Goal: Information Seeking & Learning: Find contact information

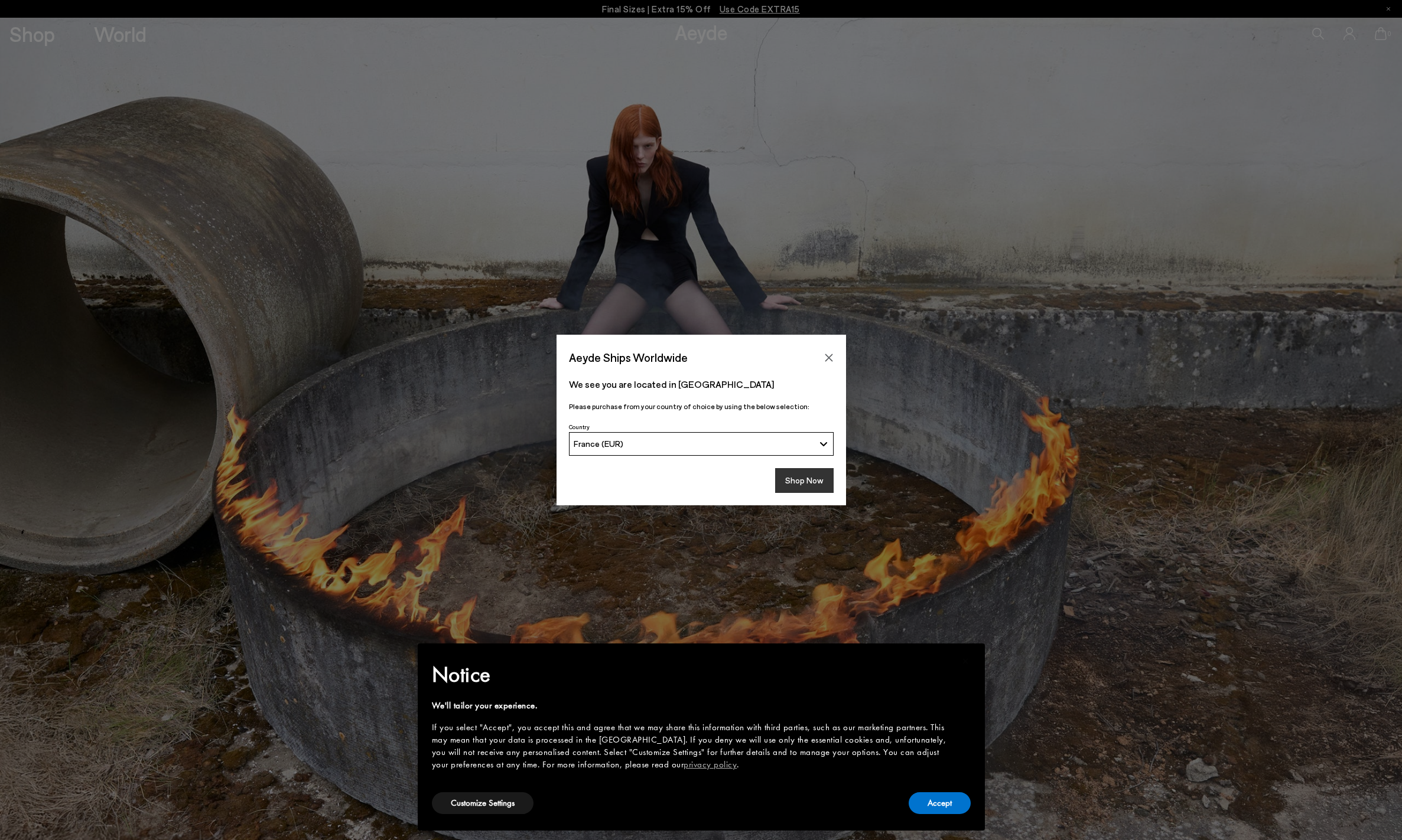
click at [811, 486] on button "Shop Now" at bounding box center [804, 481] width 59 height 25
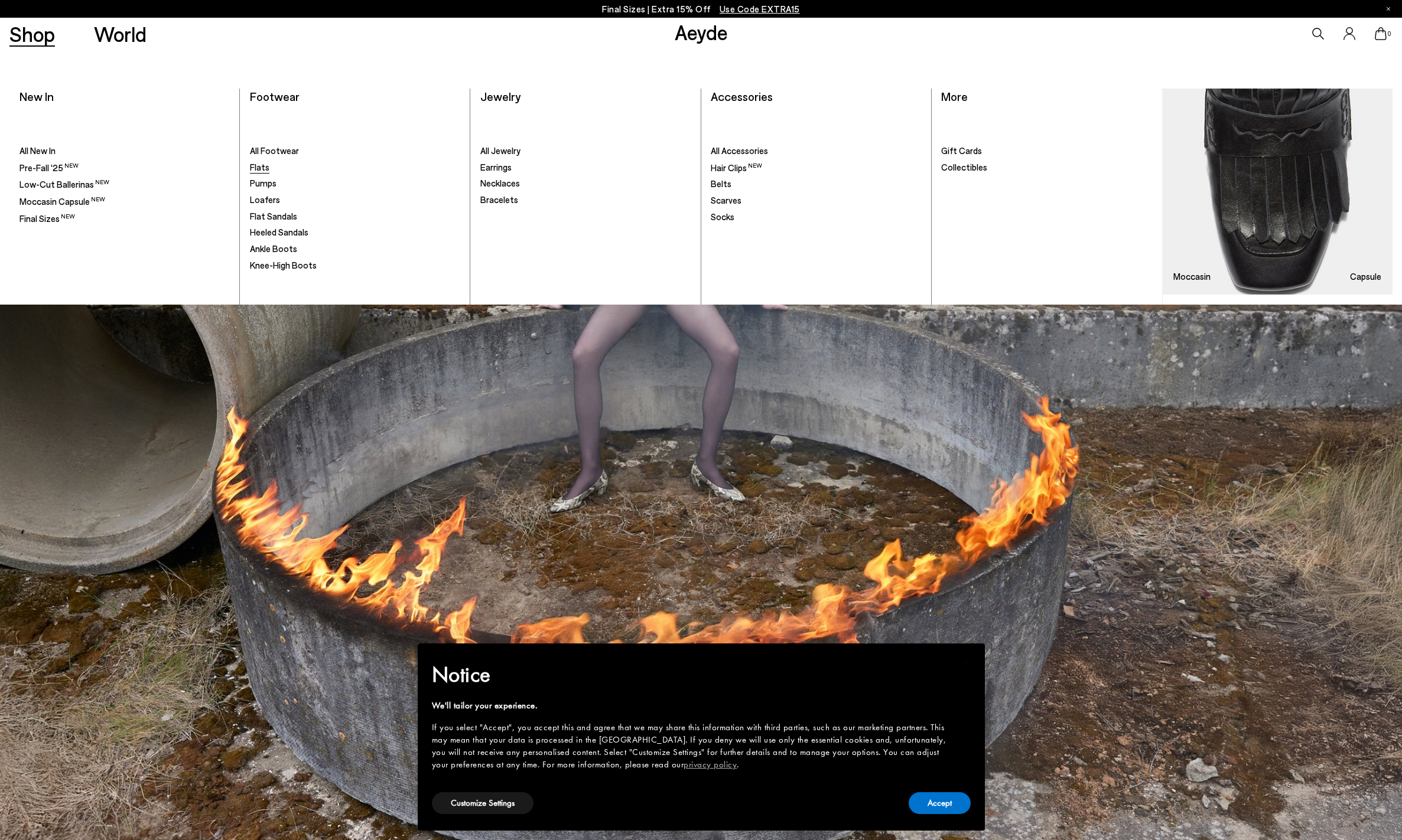
click at [258, 166] on span "Flats" at bounding box center [259, 167] width 20 height 11
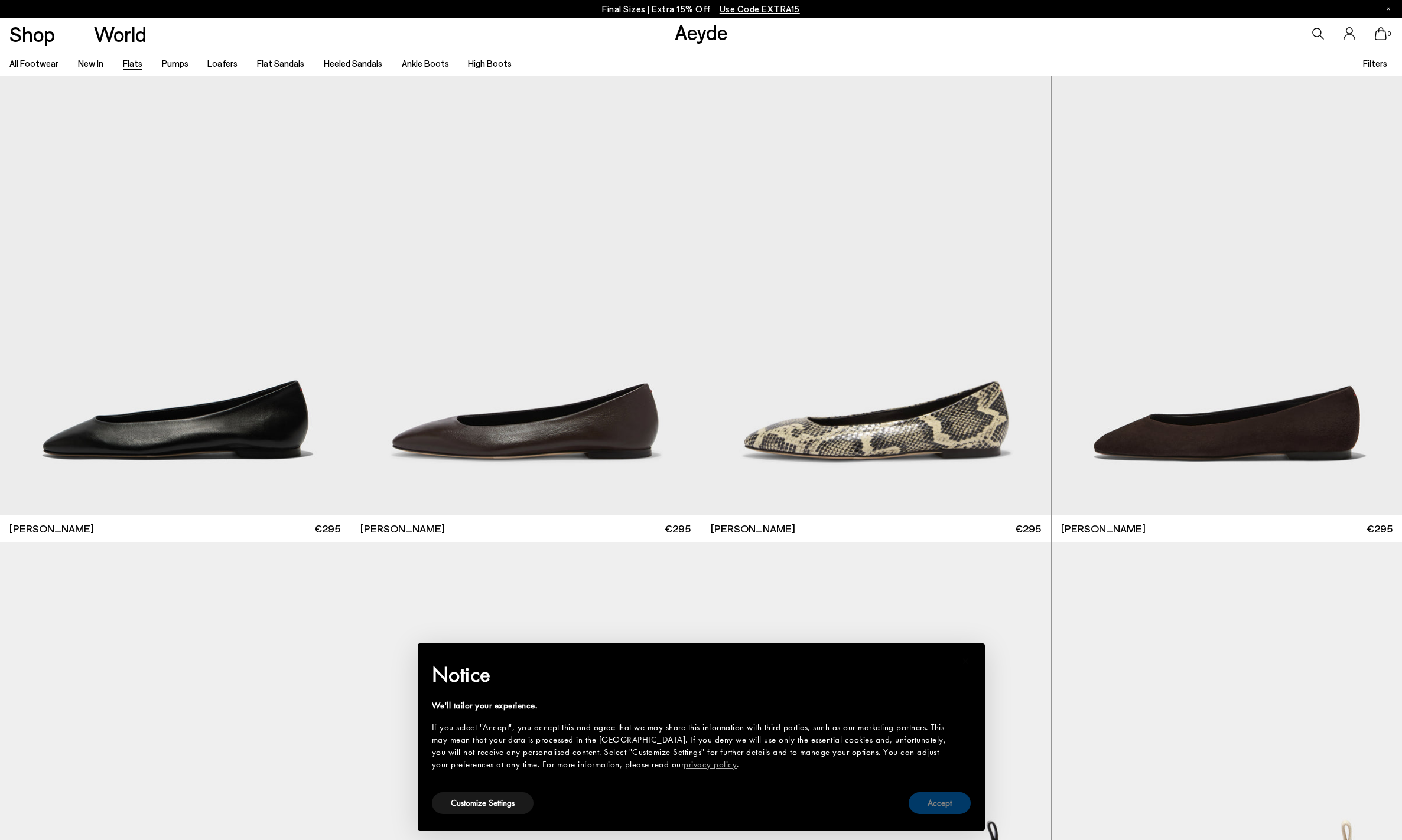
click at [949, 803] on button "Accept" at bounding box center [939, 803] width 62 height 22
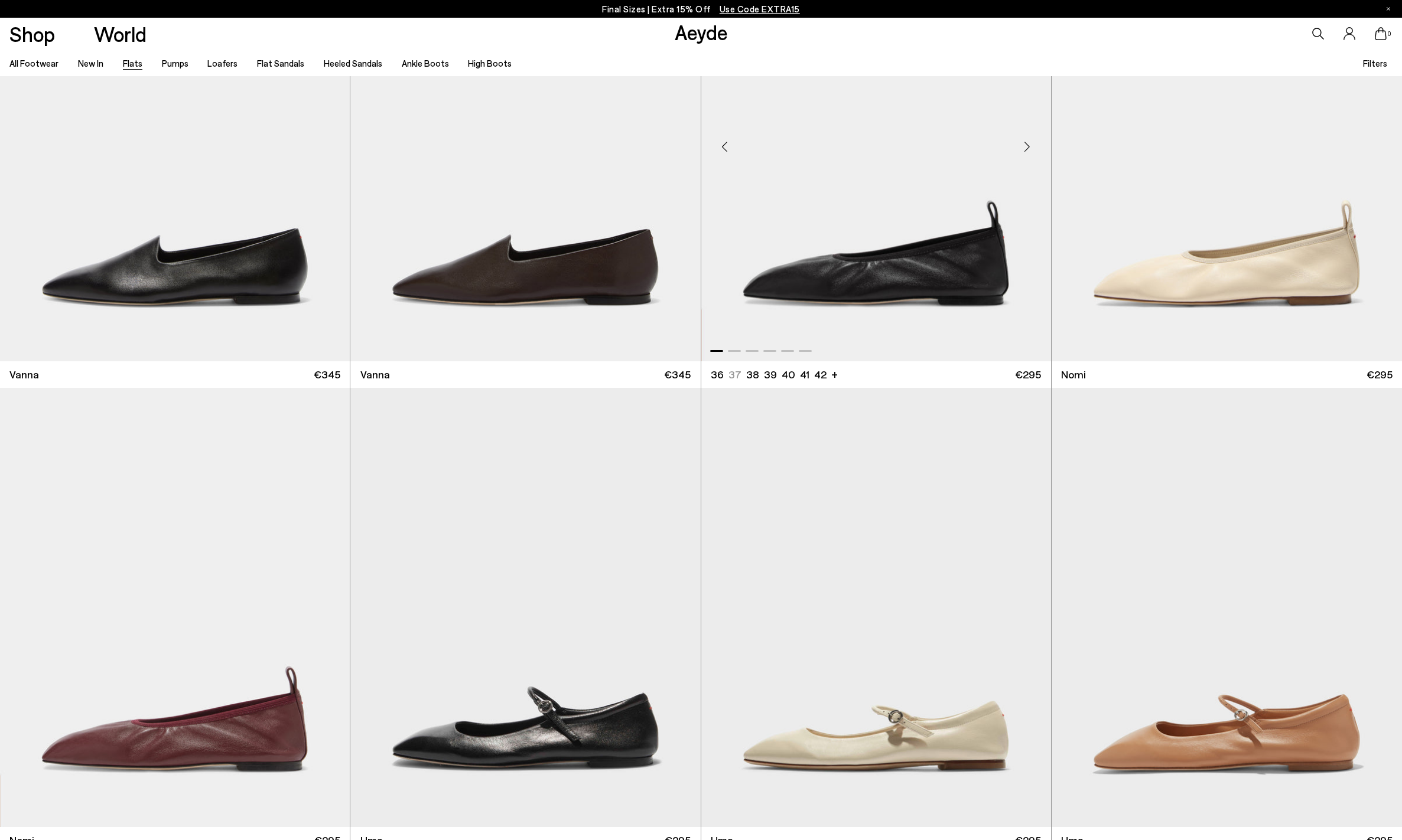
scroll to position [620, 0]
click at [252, 277] on img "1 / 6" at bounding box center [175, 141] width 350 height 440
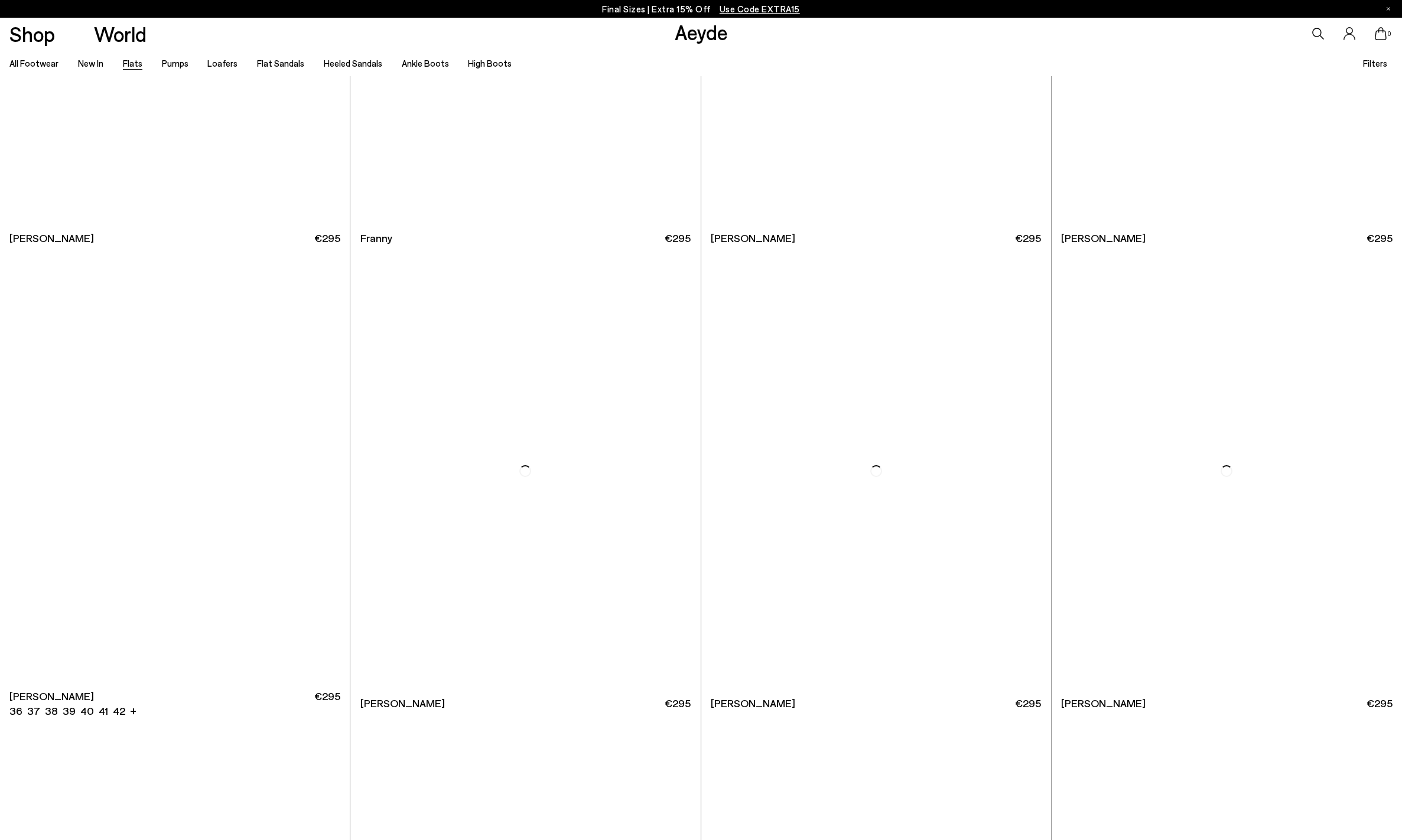
scroll to position [5455, 0]
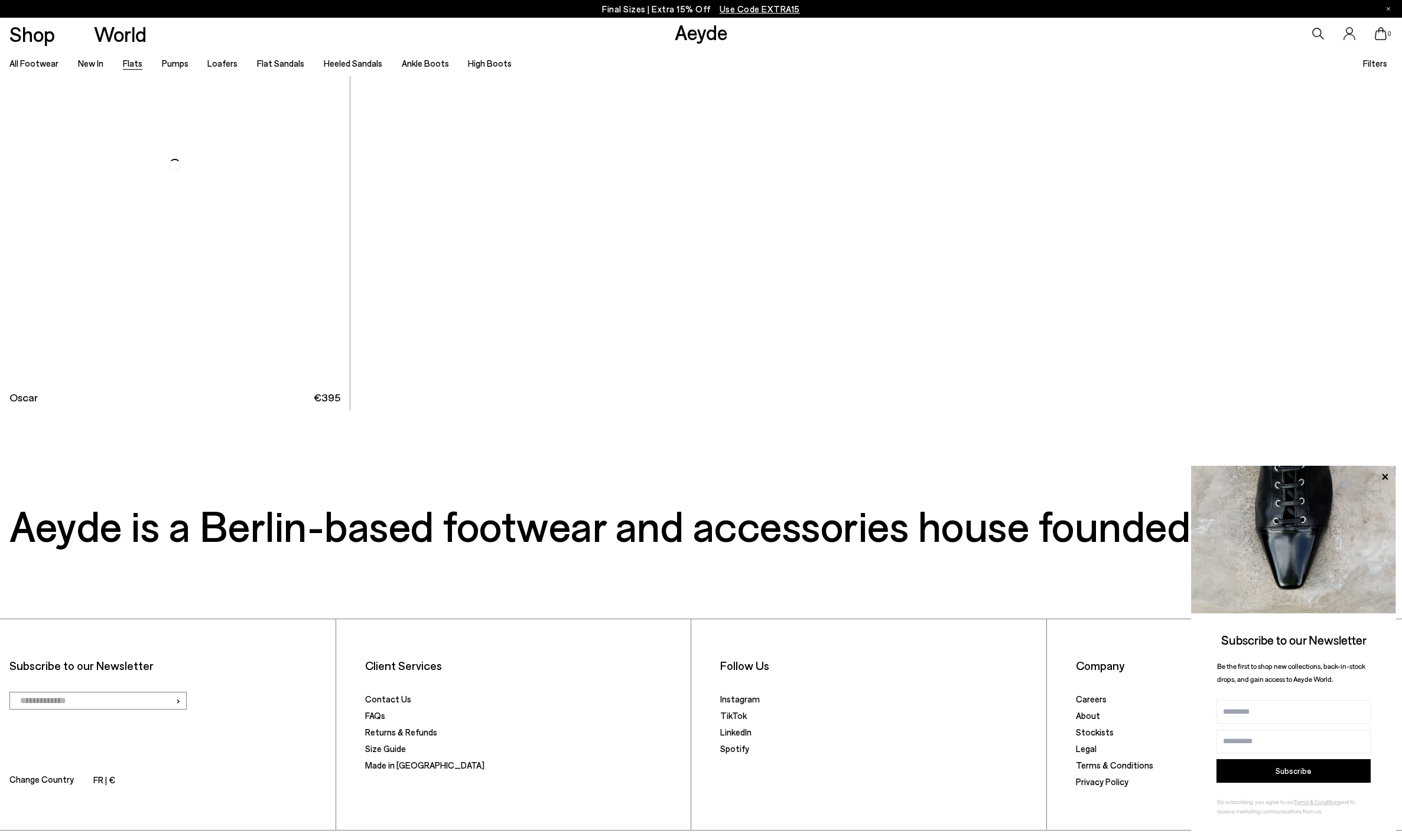
scroll to position [9913, 0]
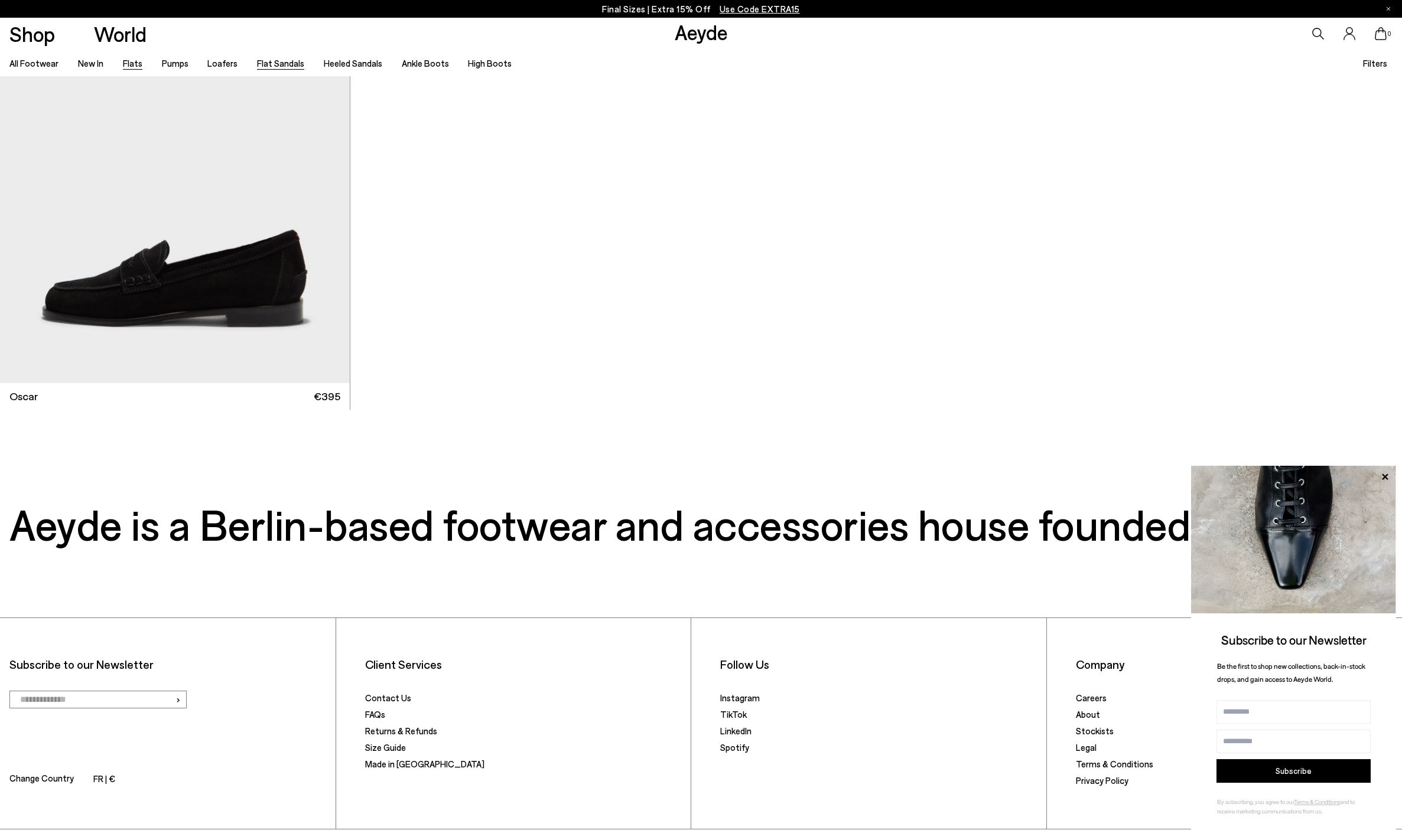
click at [280, 66] on link "Flat Sandals" at bounding box center [280, 63] width 48 height 11
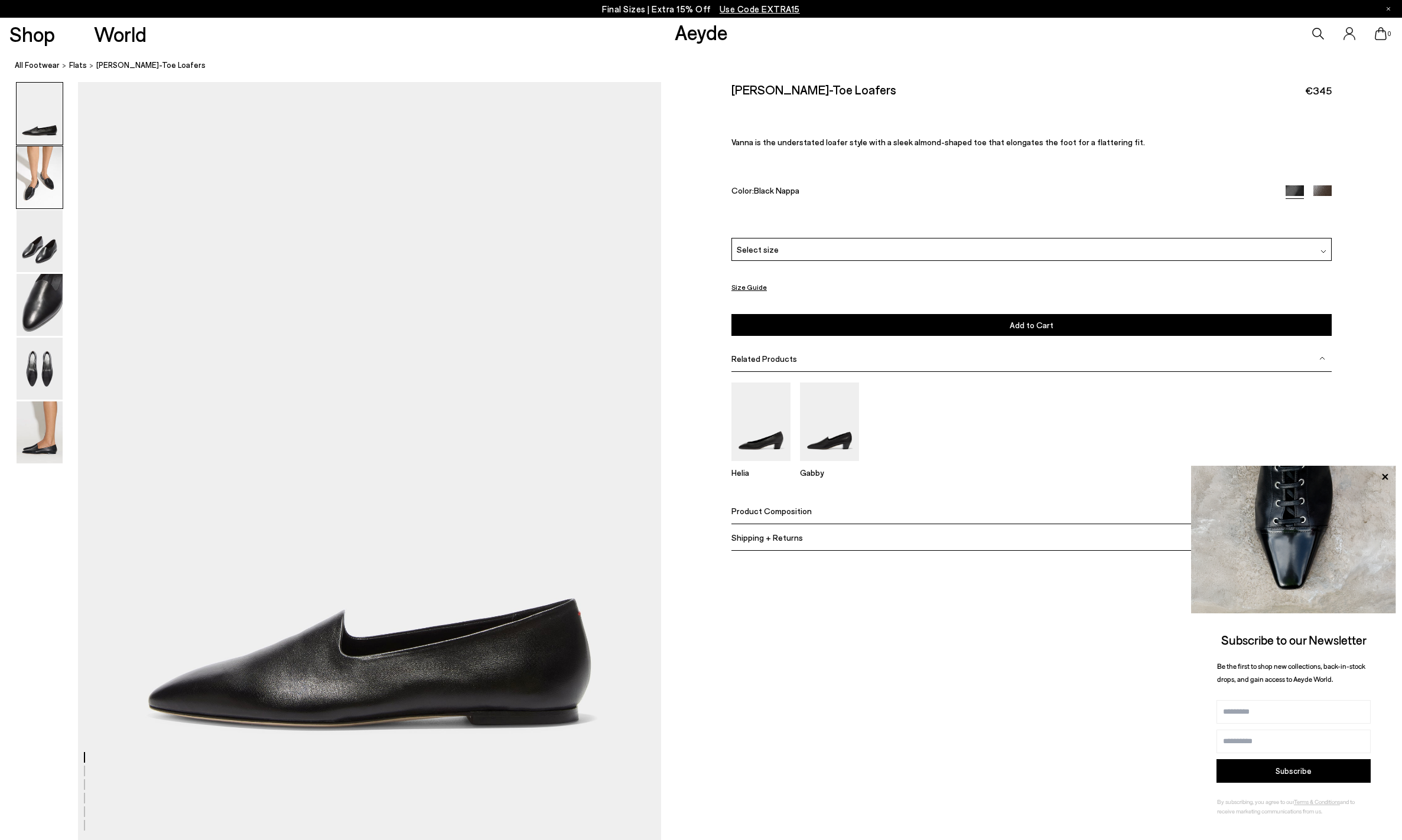
click at [48, 180] on img at bounding box center [39, 177] width 46 height 62
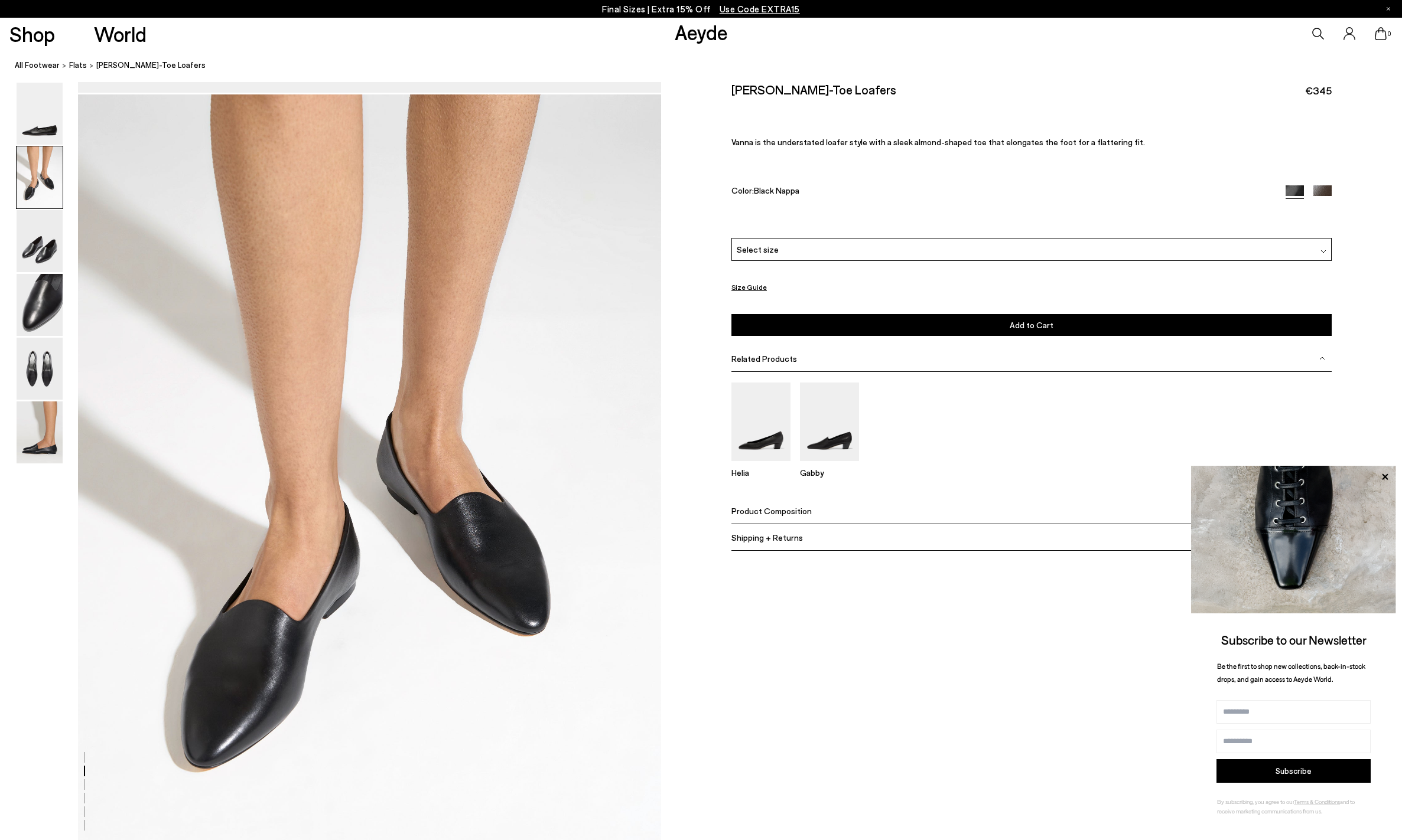
scroll to position [761, 0]
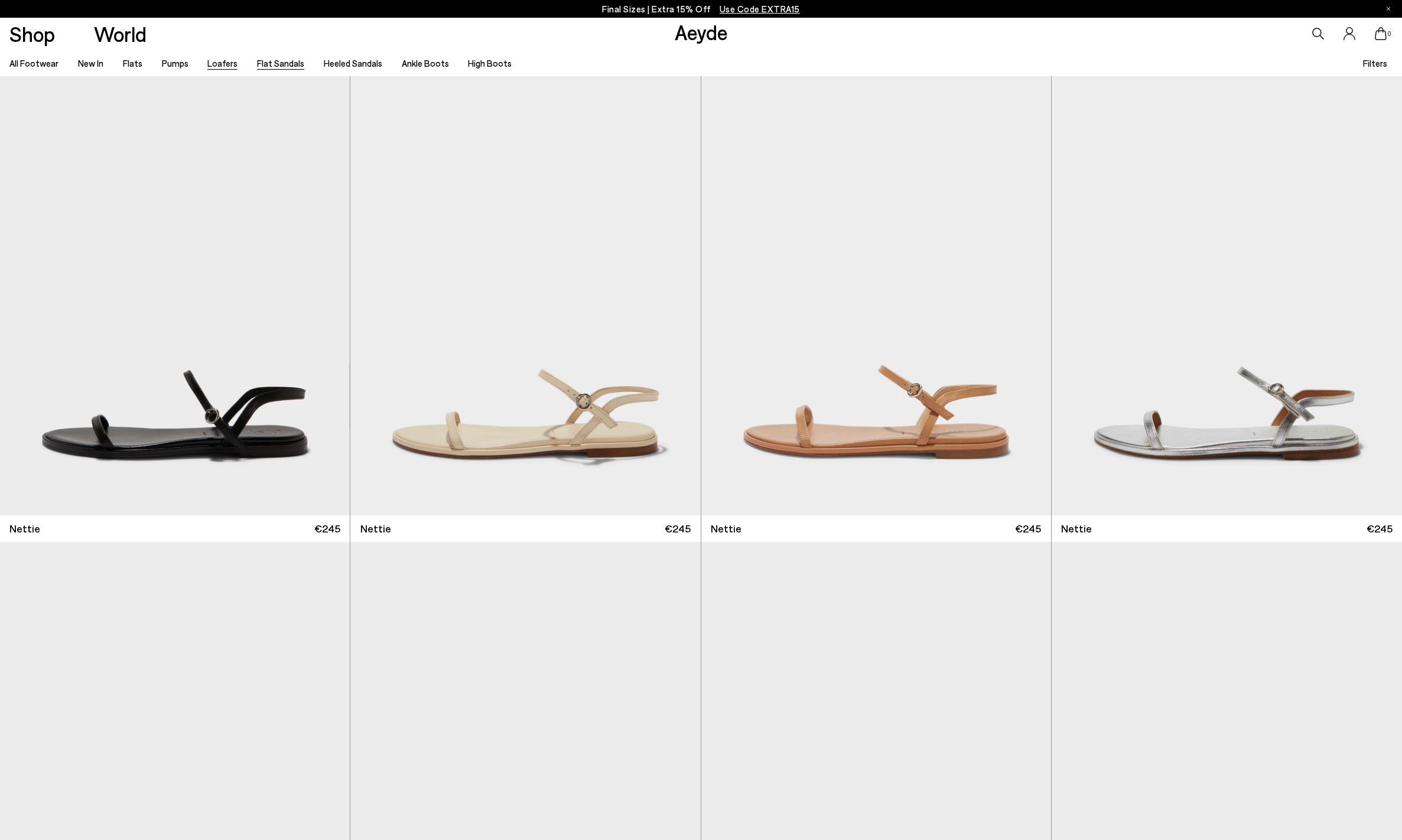
click at [223, 65] on link "Loafers" at bounding box center [222, 63] width 30 height 11
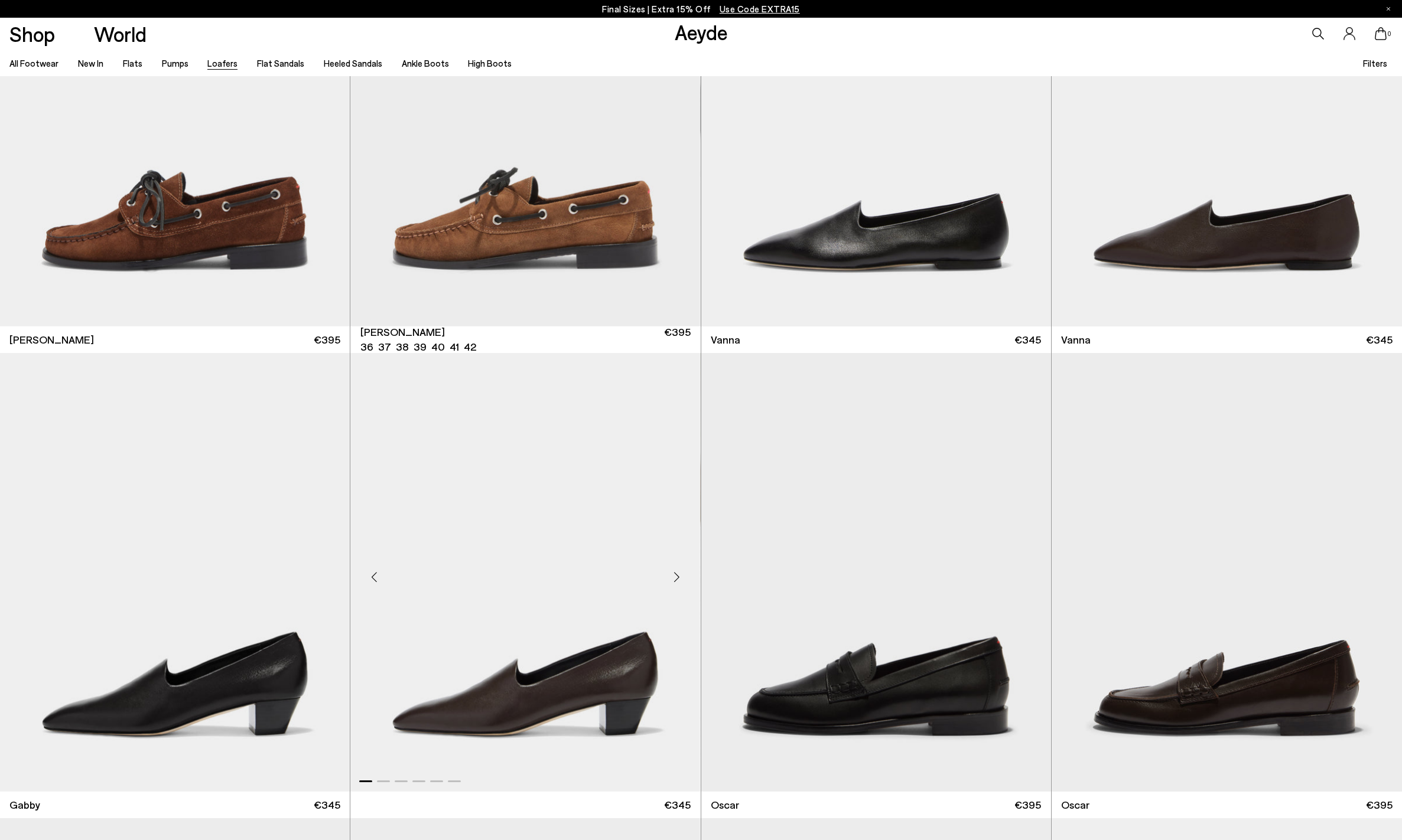
scroll to position [2302, 0]
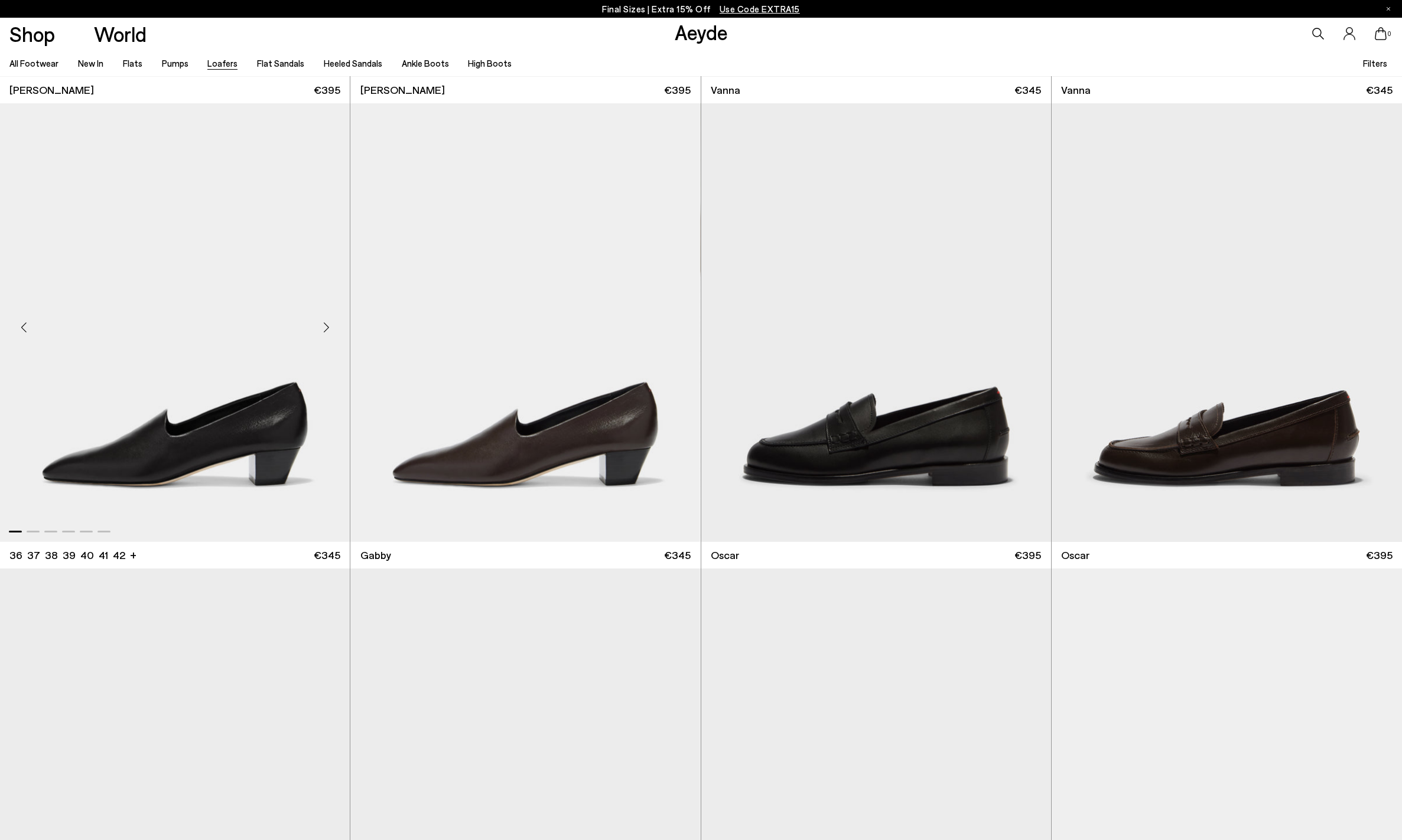
click at [214, 469] on img "1 / 6" at bounding box center [175, 322] width 350 height 440
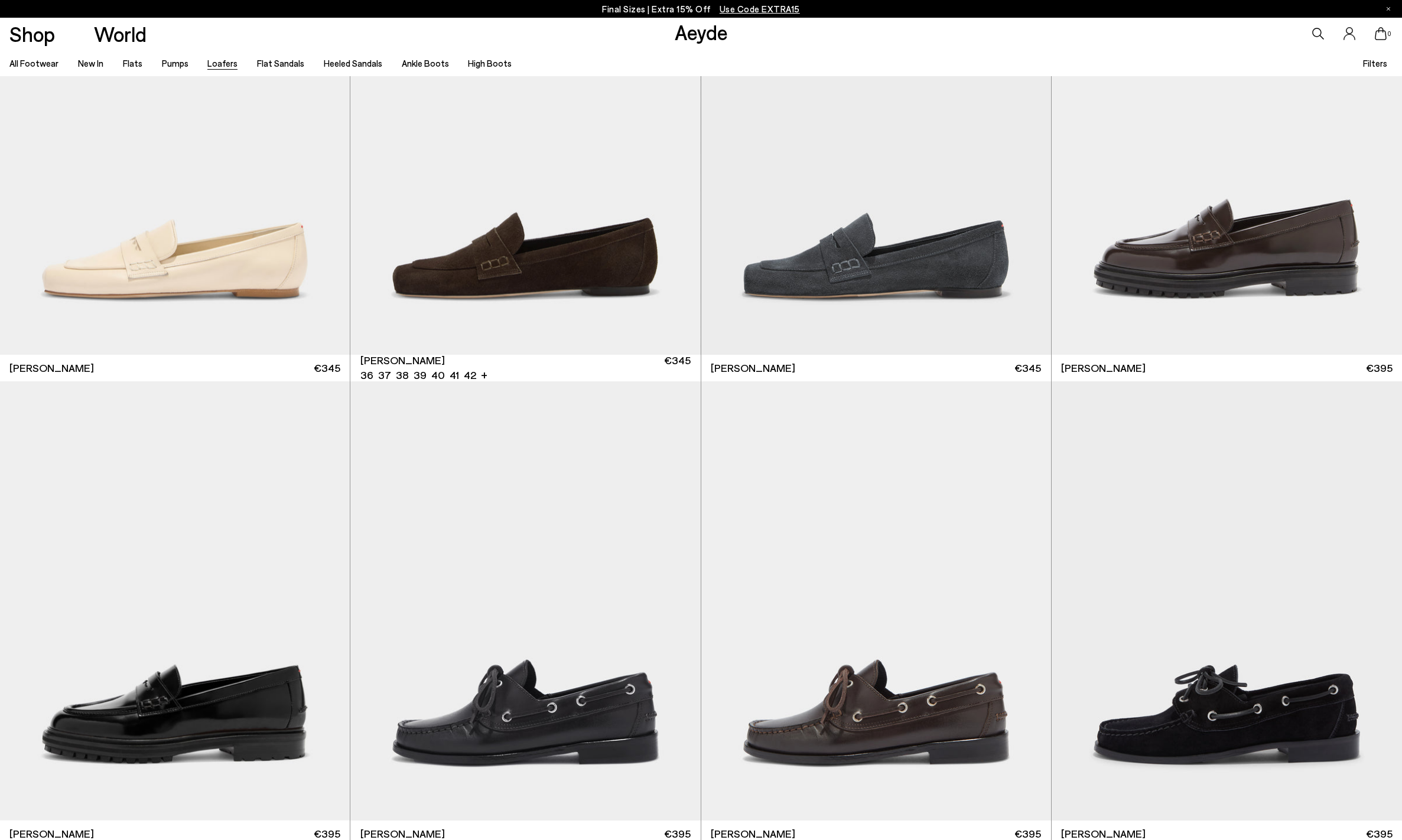
scroll to position [0, 0]
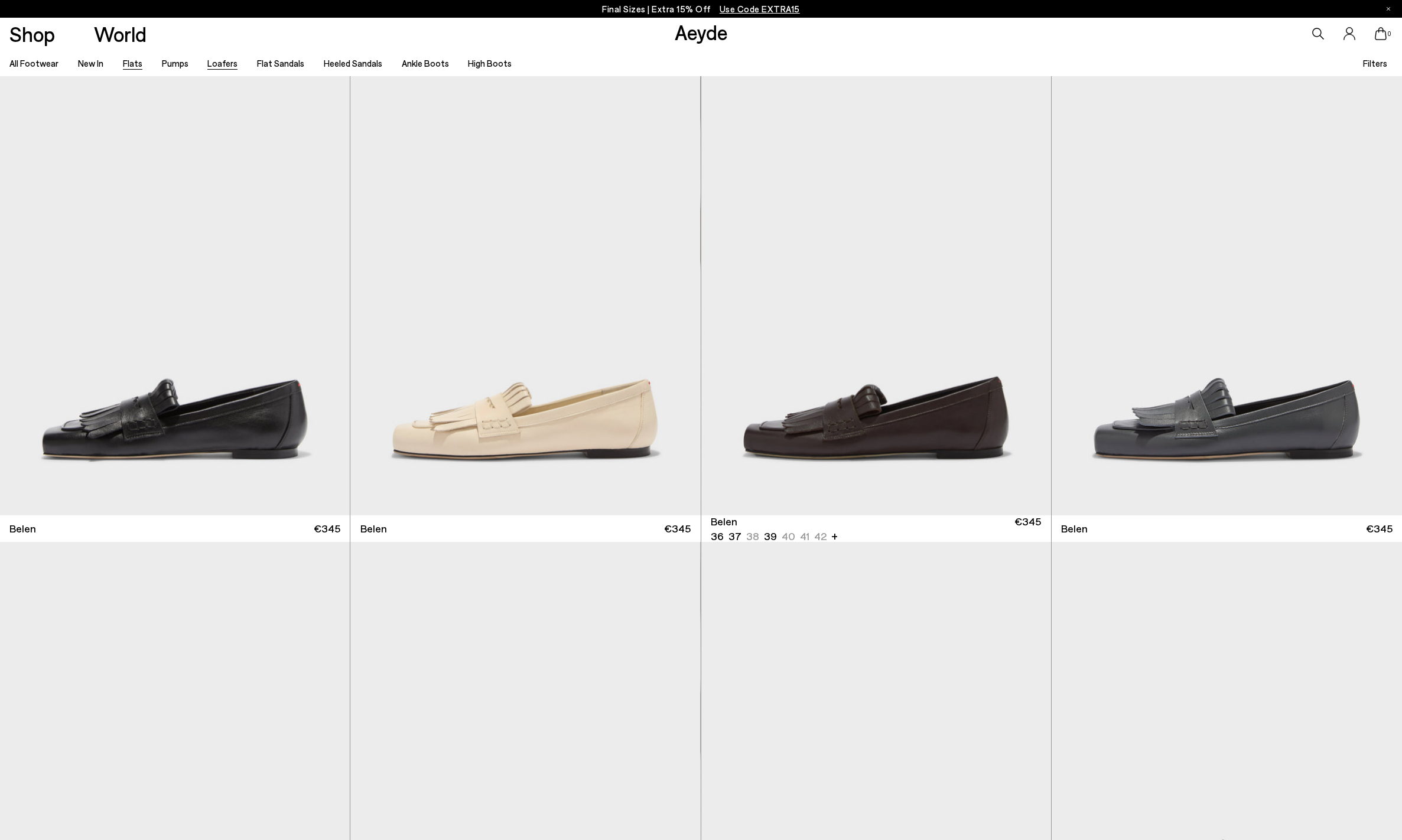
click at [127, 66] on link "Flats" at bounding box center [132, 63] width 20 height 11
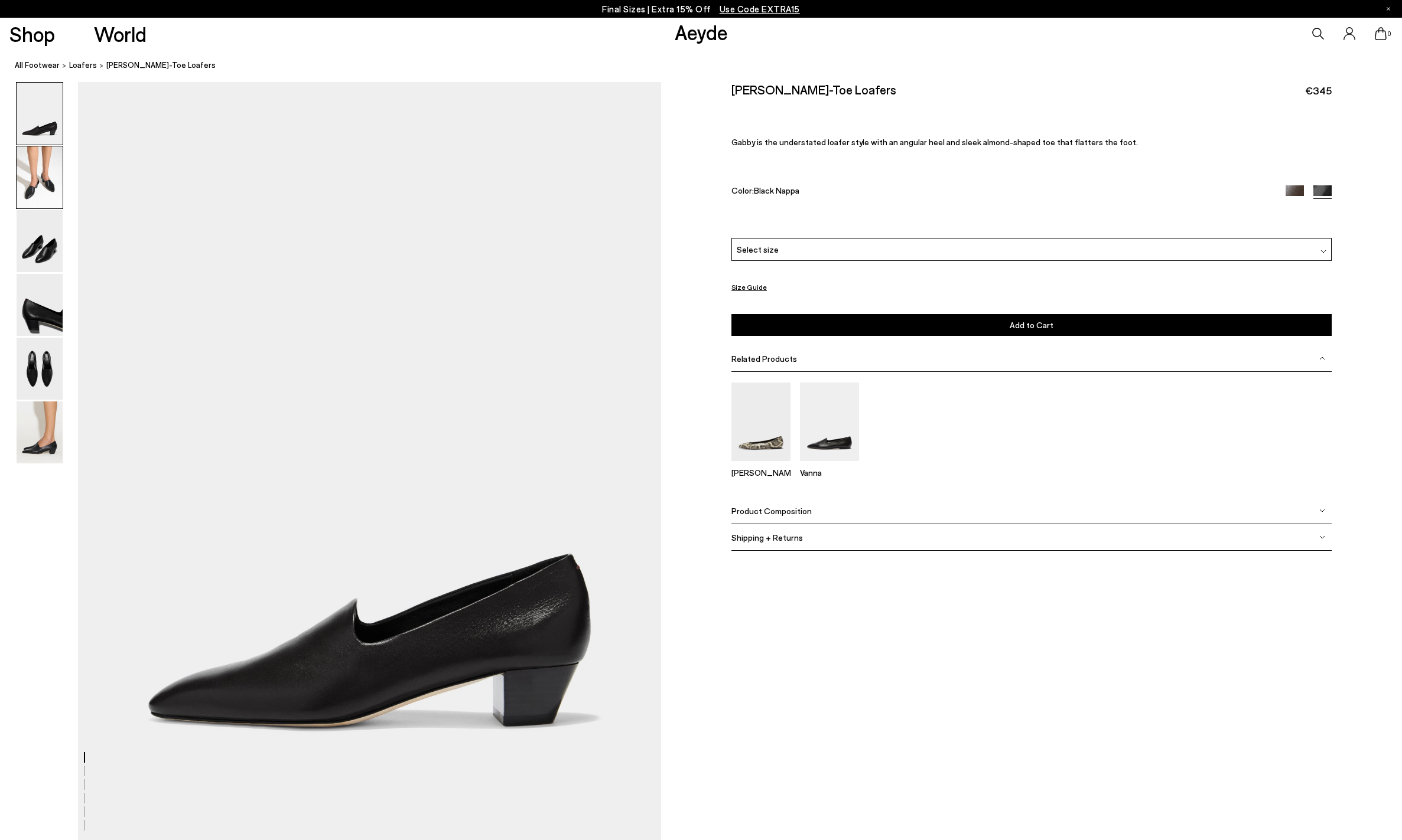
click at [36, 178] on img at bounding box center [39, 177] width 46 height 62
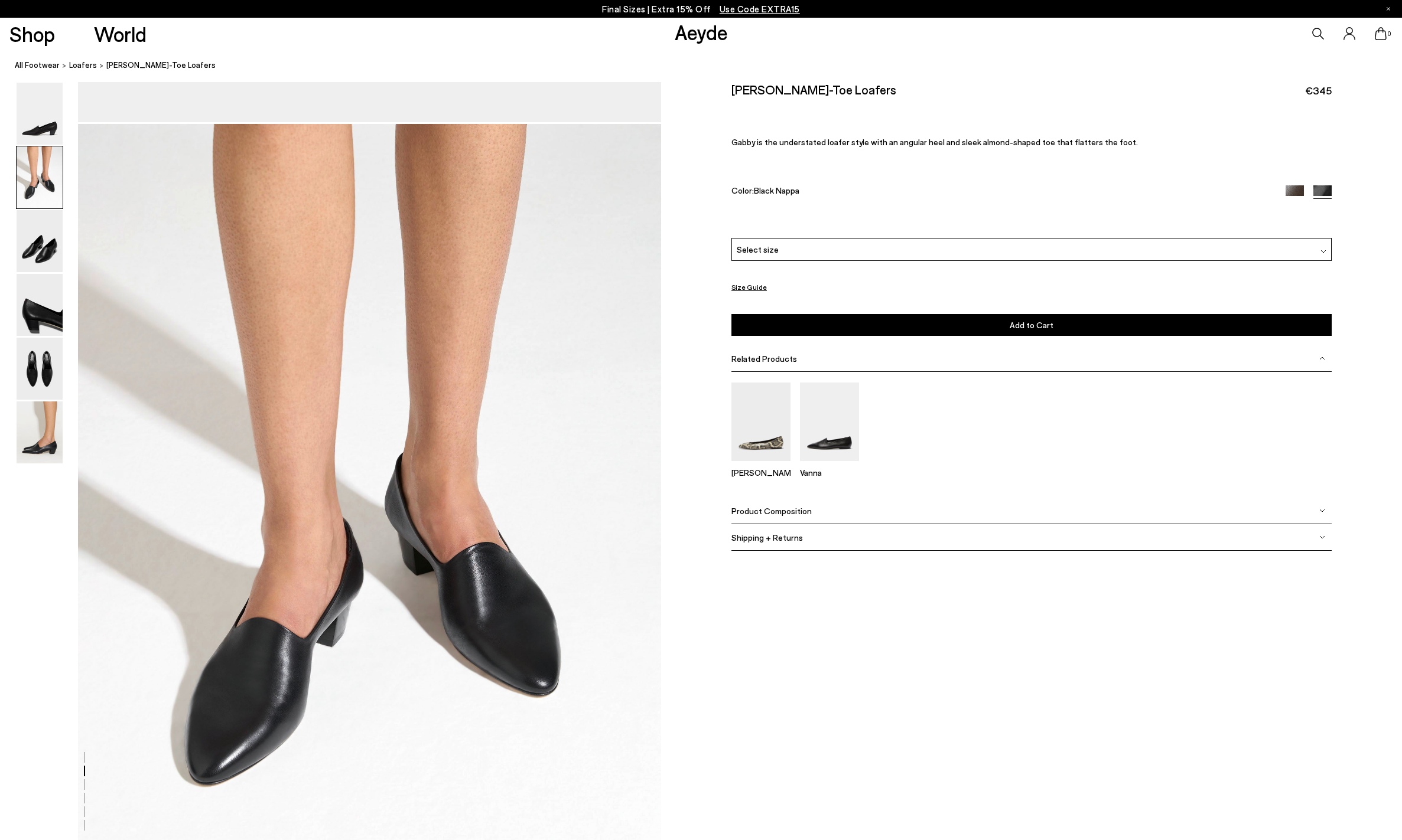
scroll to position [761, 0]
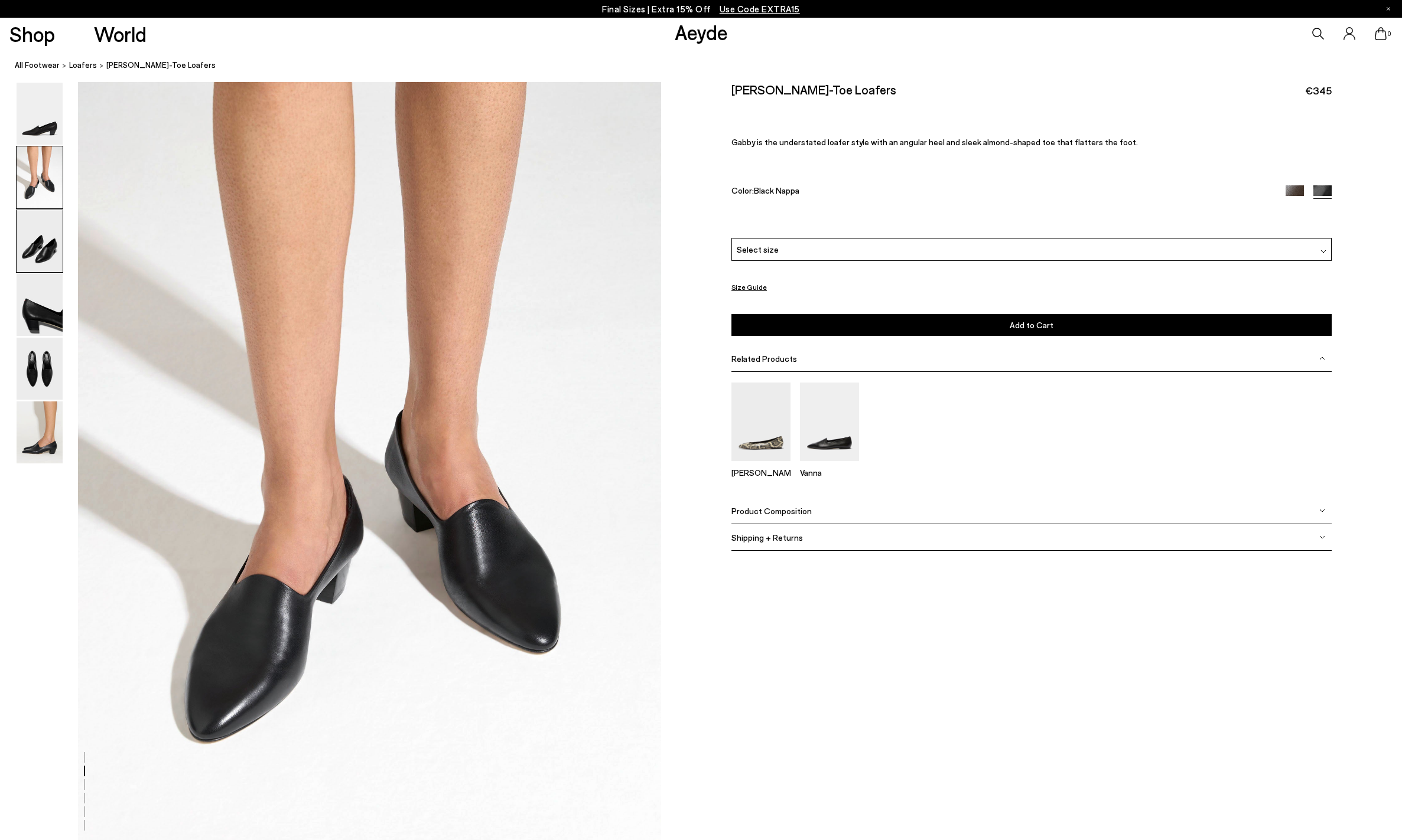
click at [37, 253] on img at bounding box center [39, 240] width 46 height 62
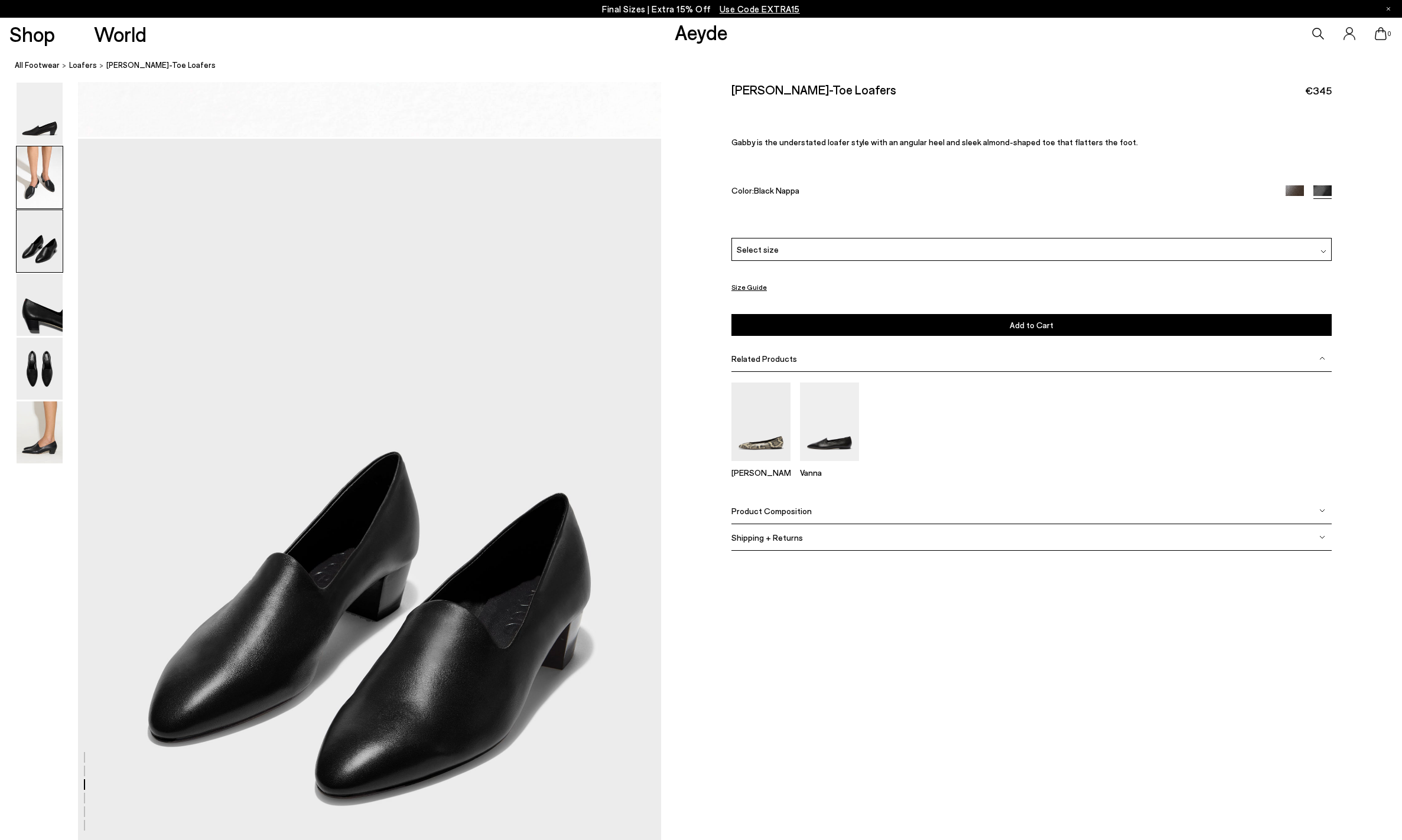
scroll to position [1539, 0]
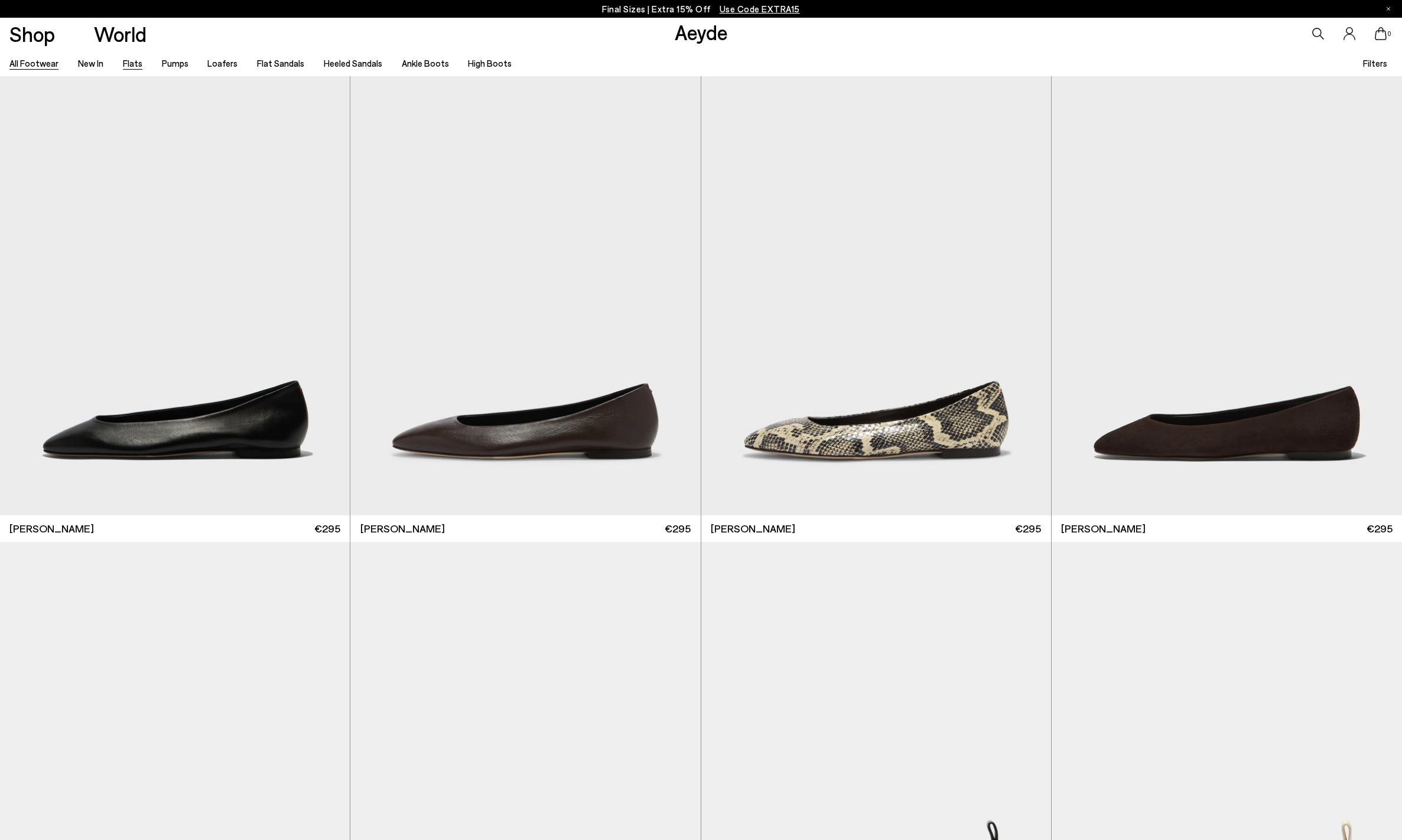
click at [37, 63] on link "All Footwear" at bounding box center [34, 63] width 49 height 11
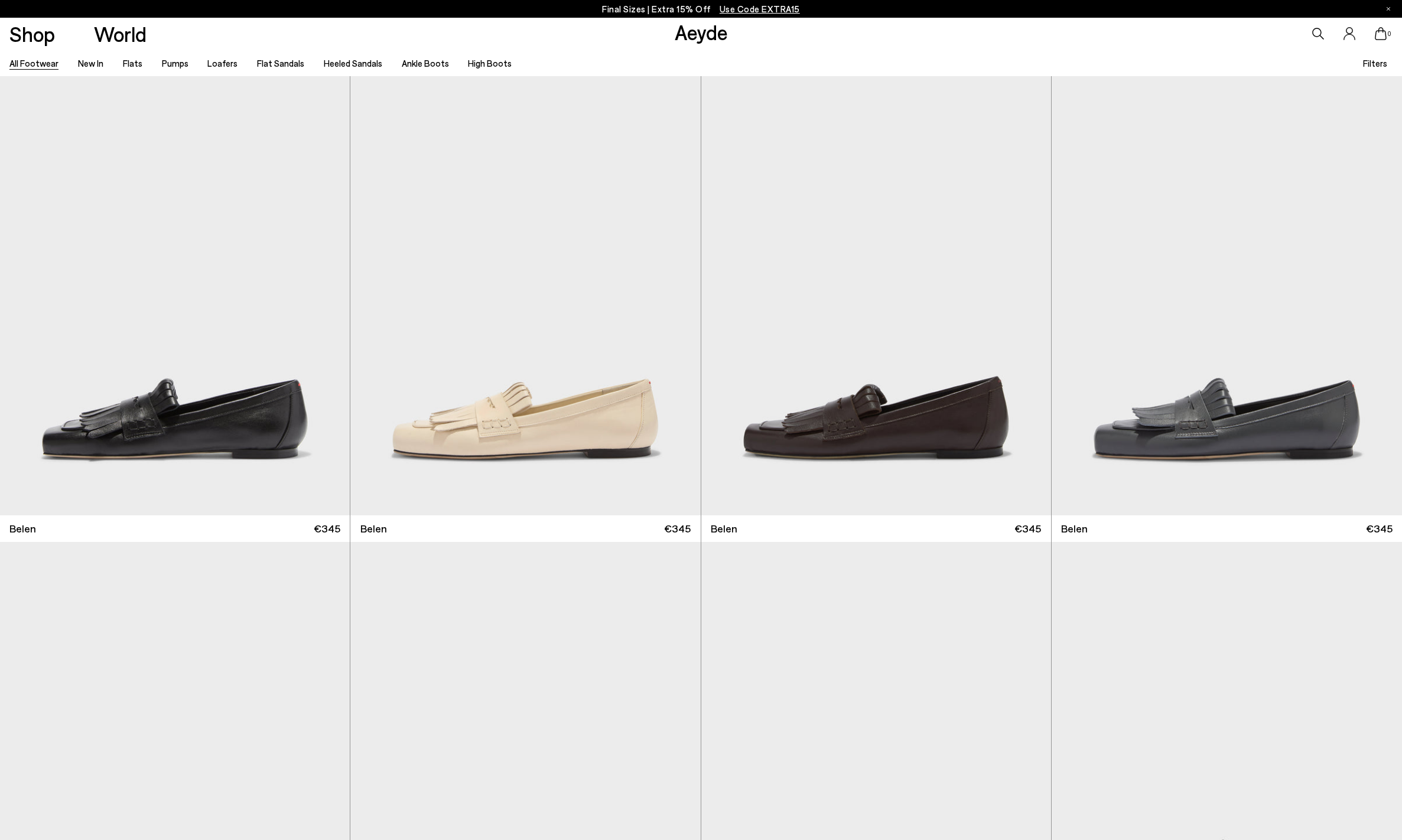
click at [96, 66] on link "New In" at bounding box center [91, 63] width 26 height 11
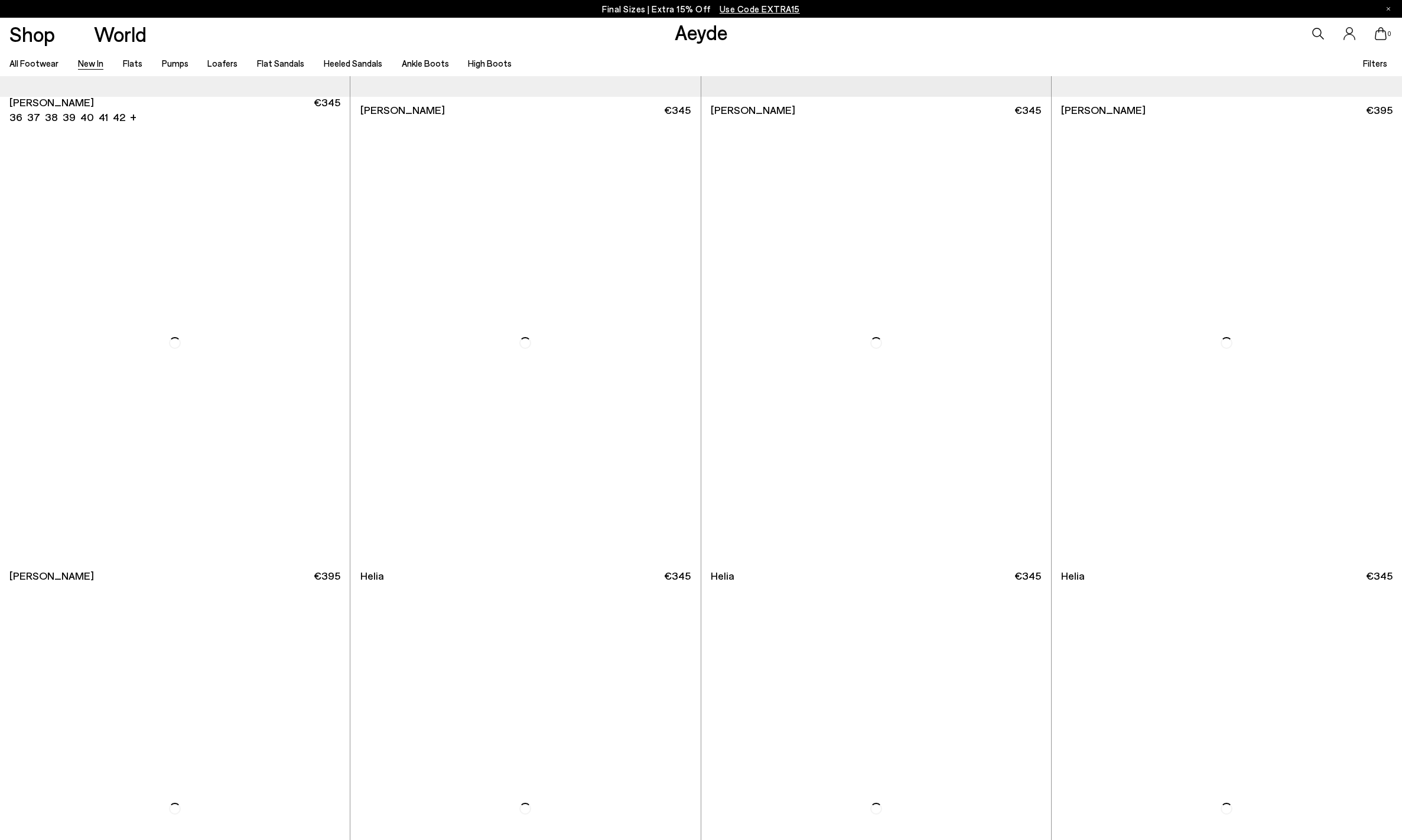
scroll to position [1863, 0]
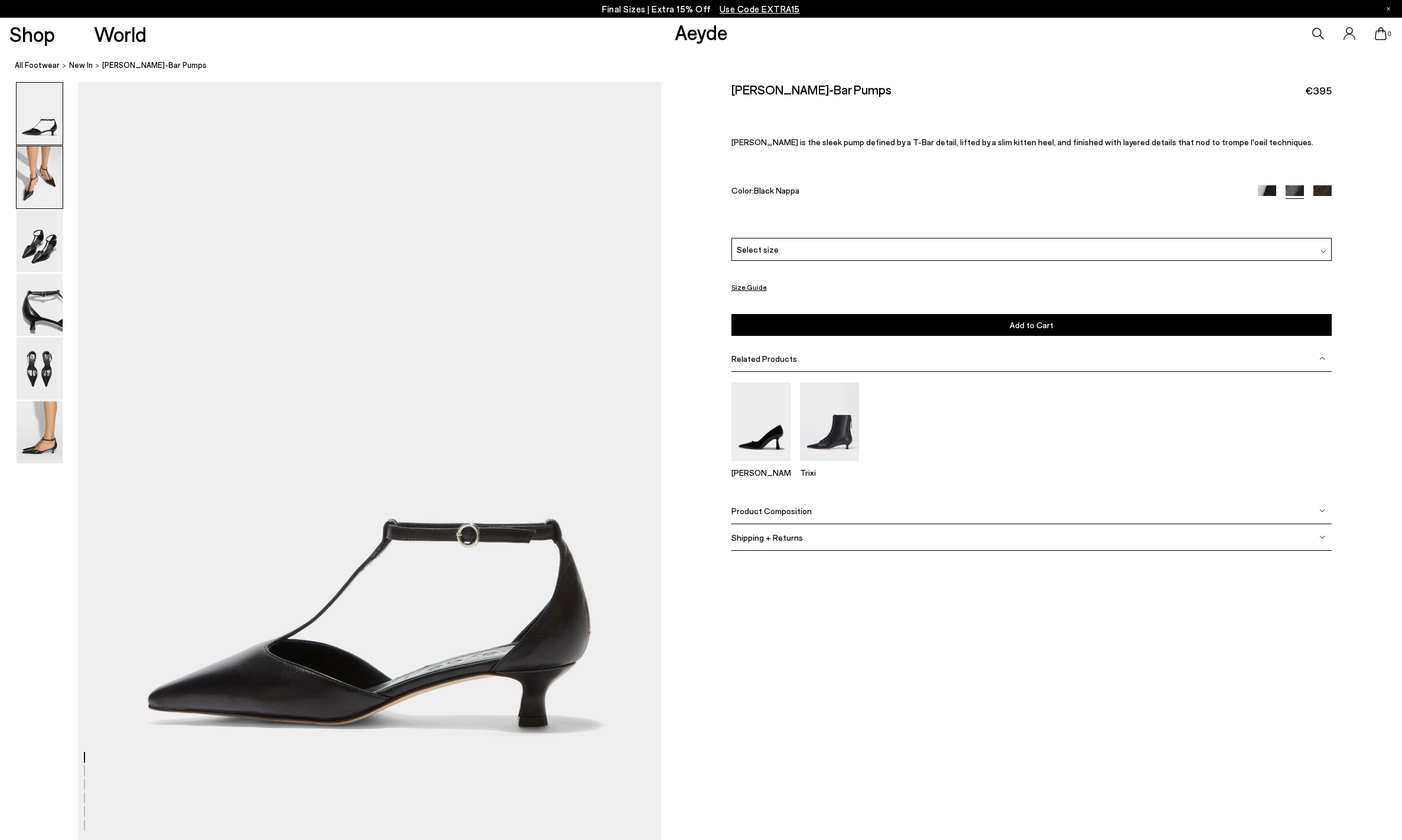
click at [37, 192] on img at bounding box center [39, 177] width 46 height 62
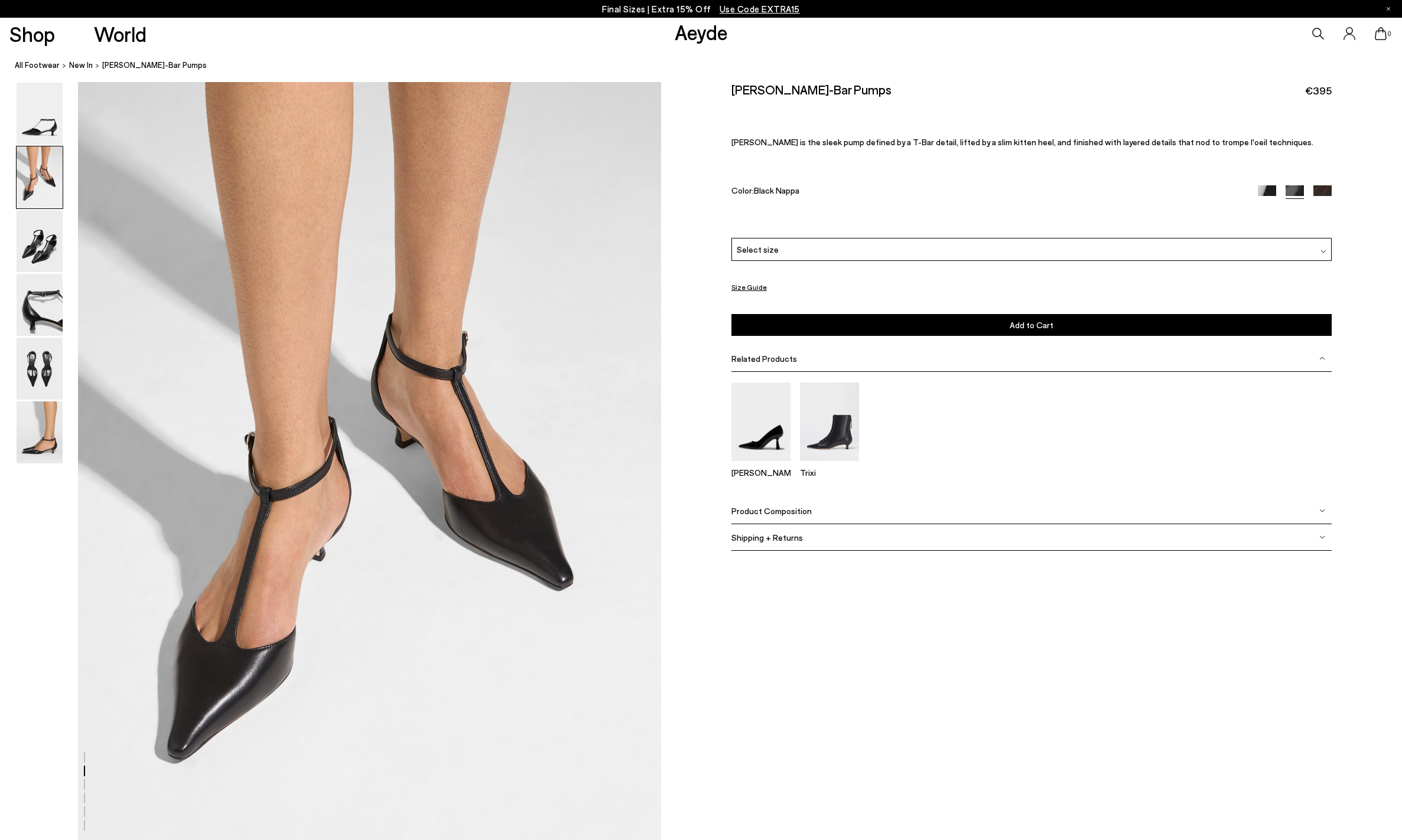
scroll to position [761, 0]
click at [698, 34] on link "Aeyde" at bounding box center [701, 32] width 53 height 25
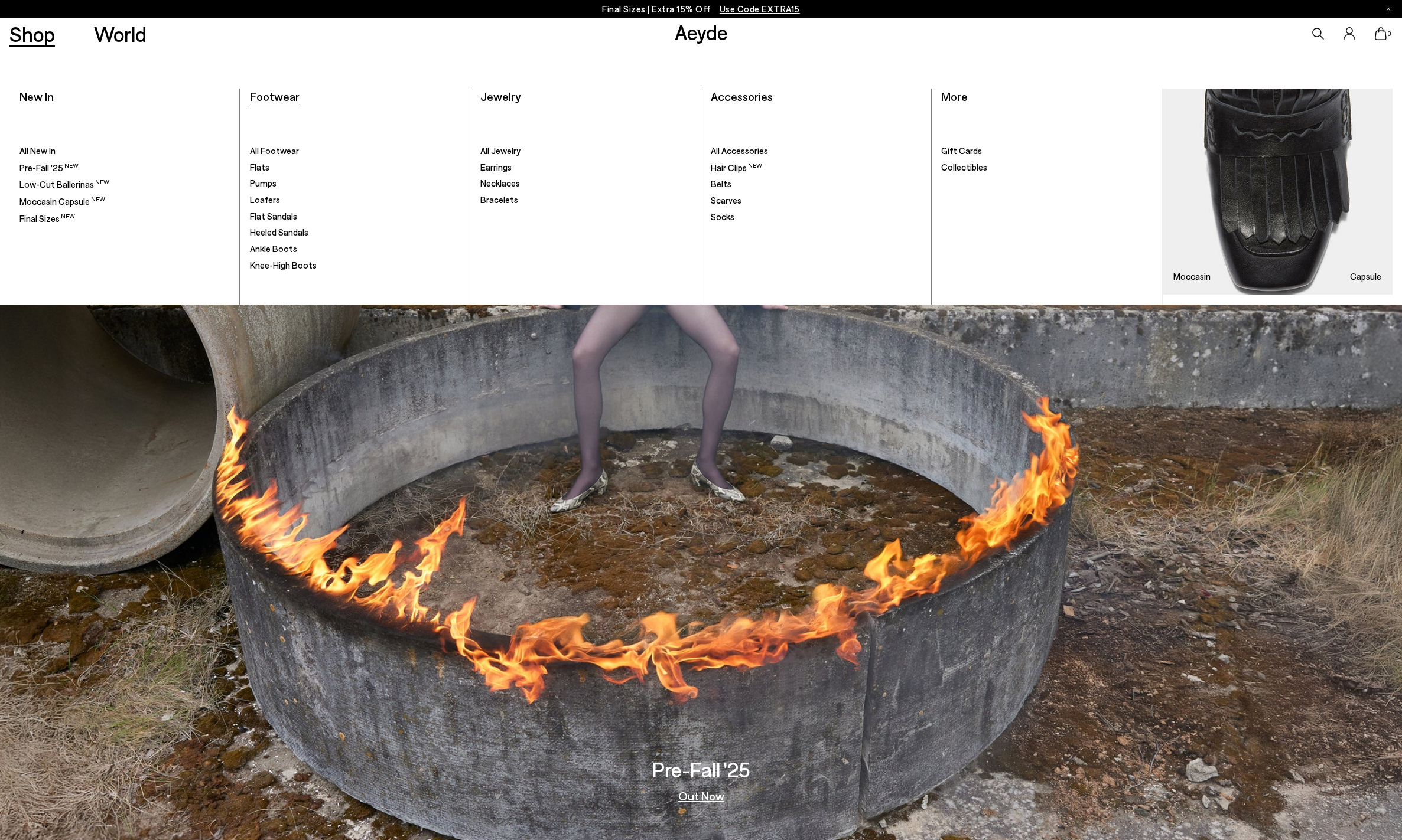
click at [264, 96] on span "Footwear" at bounding box center [275, 96] width 50 height 14
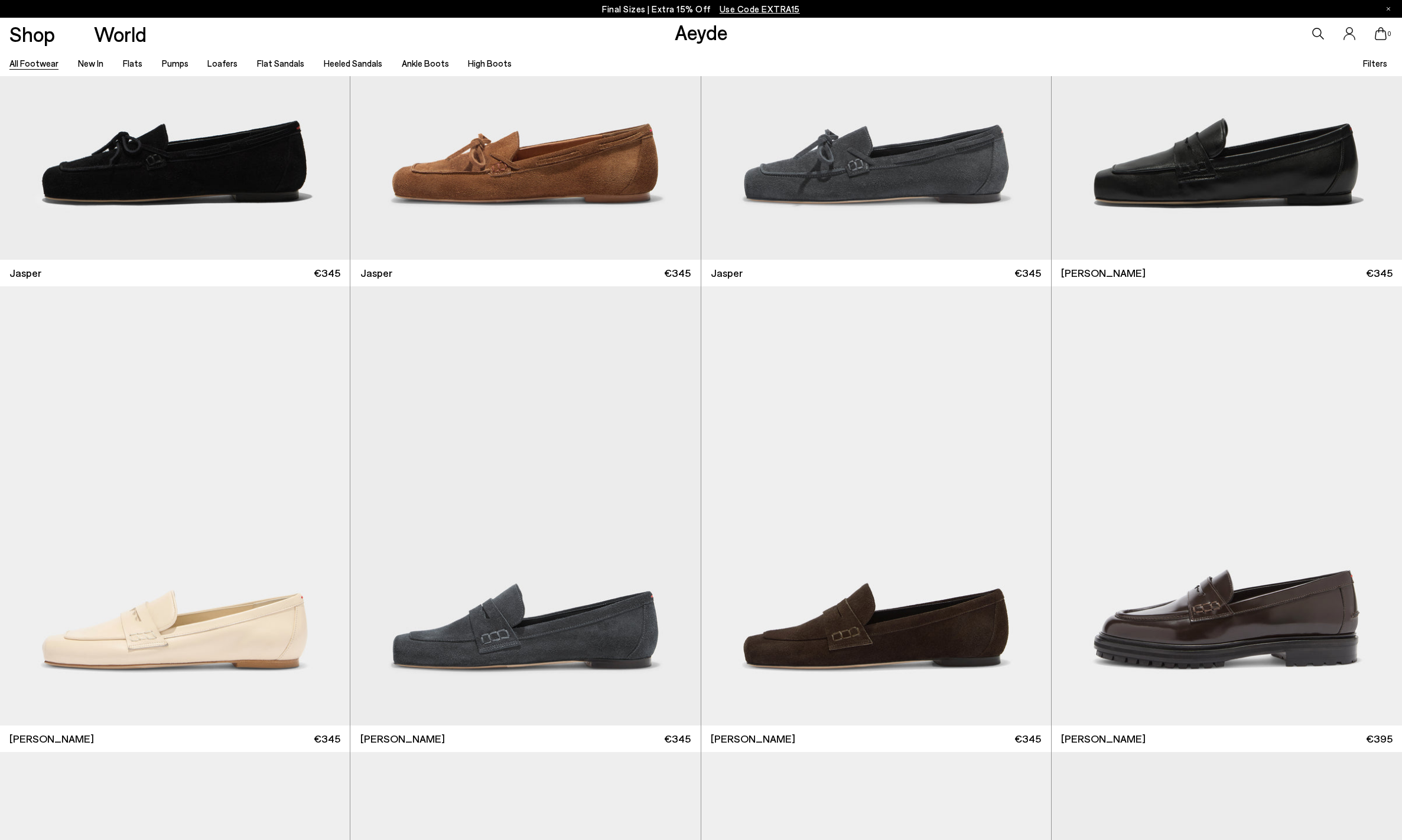
scroll to position [1066, 0]
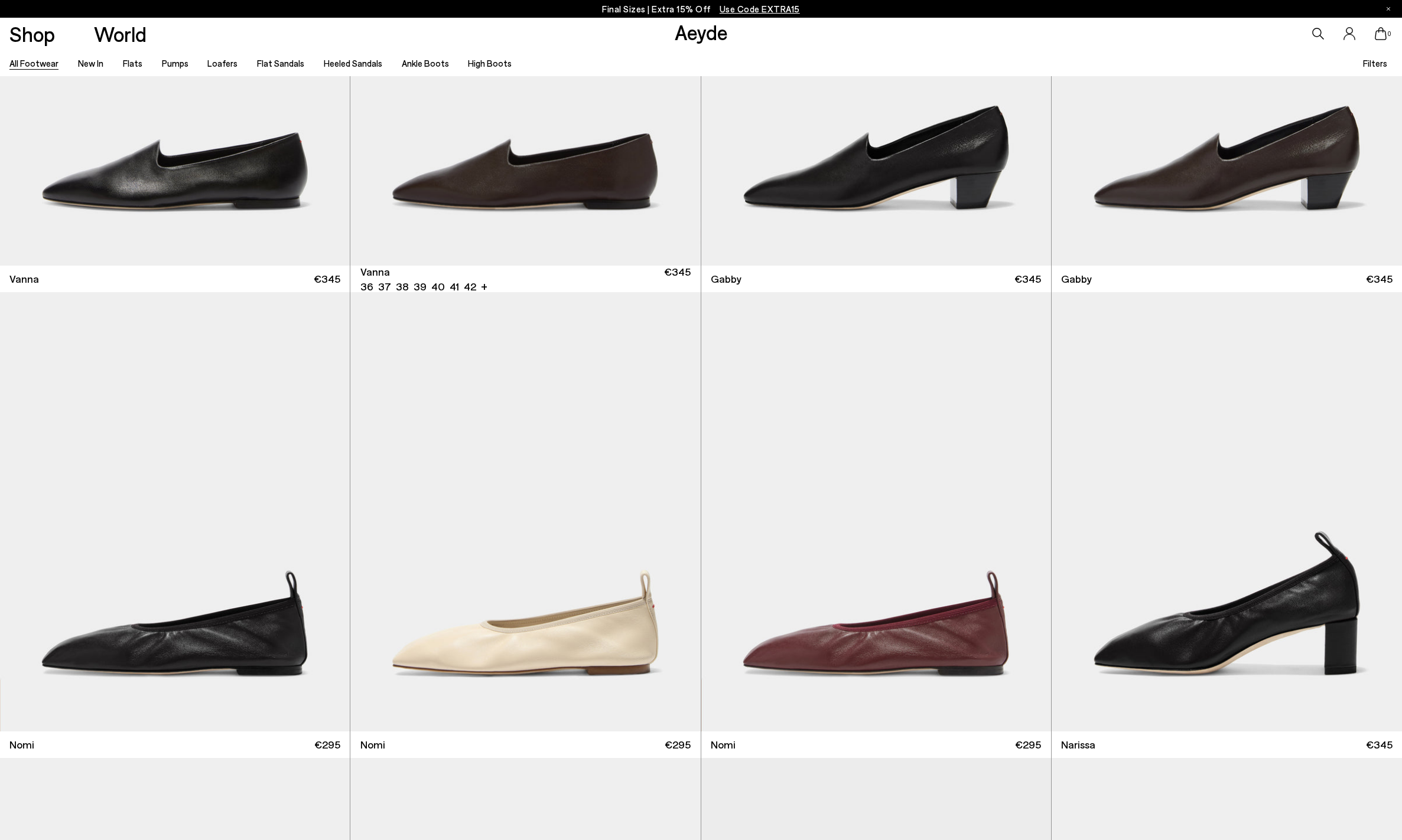
scroll to position [3974, 0]
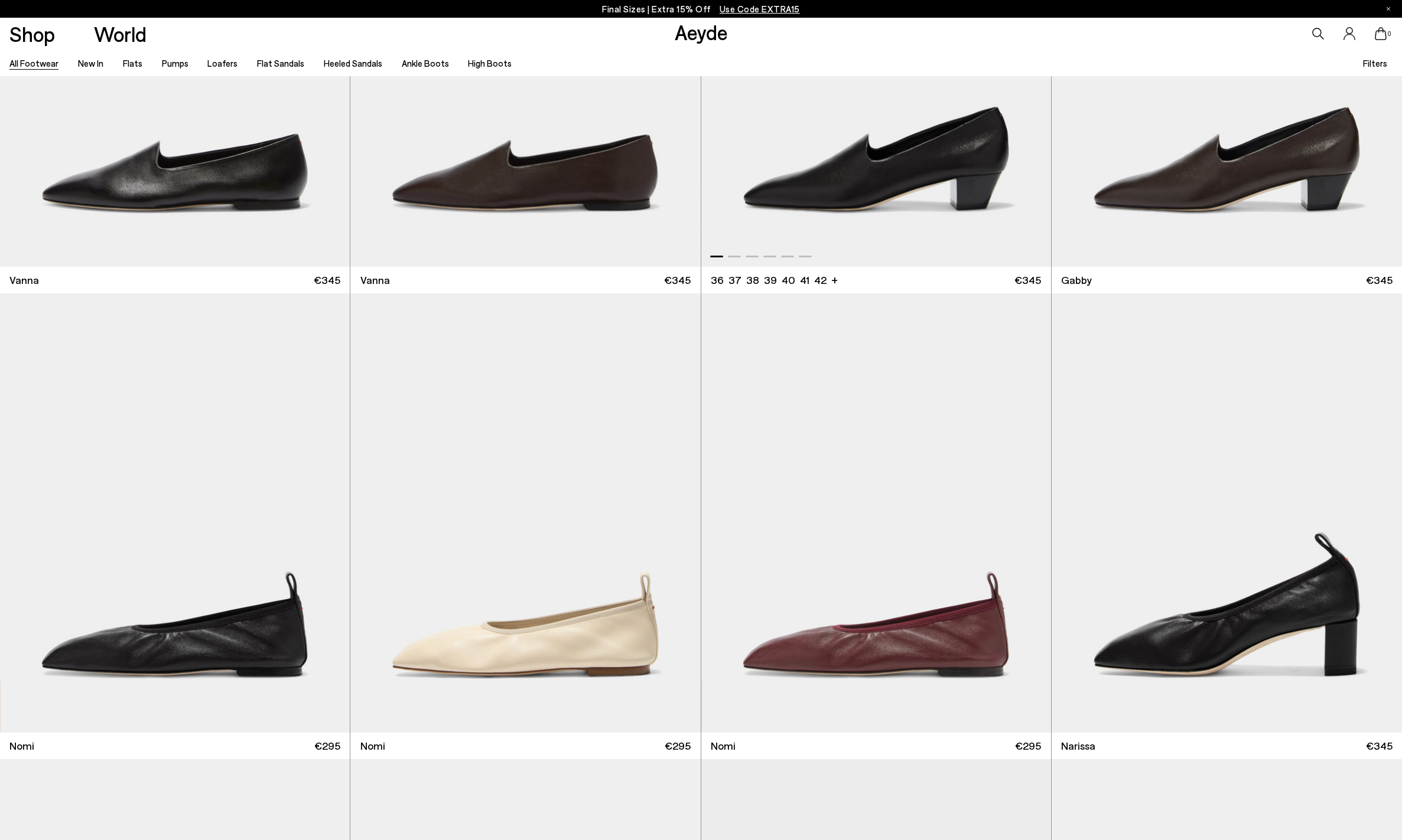
click at [860, 160] on img "1 / 6" at bounding box center [876, 47] width 350 height 440
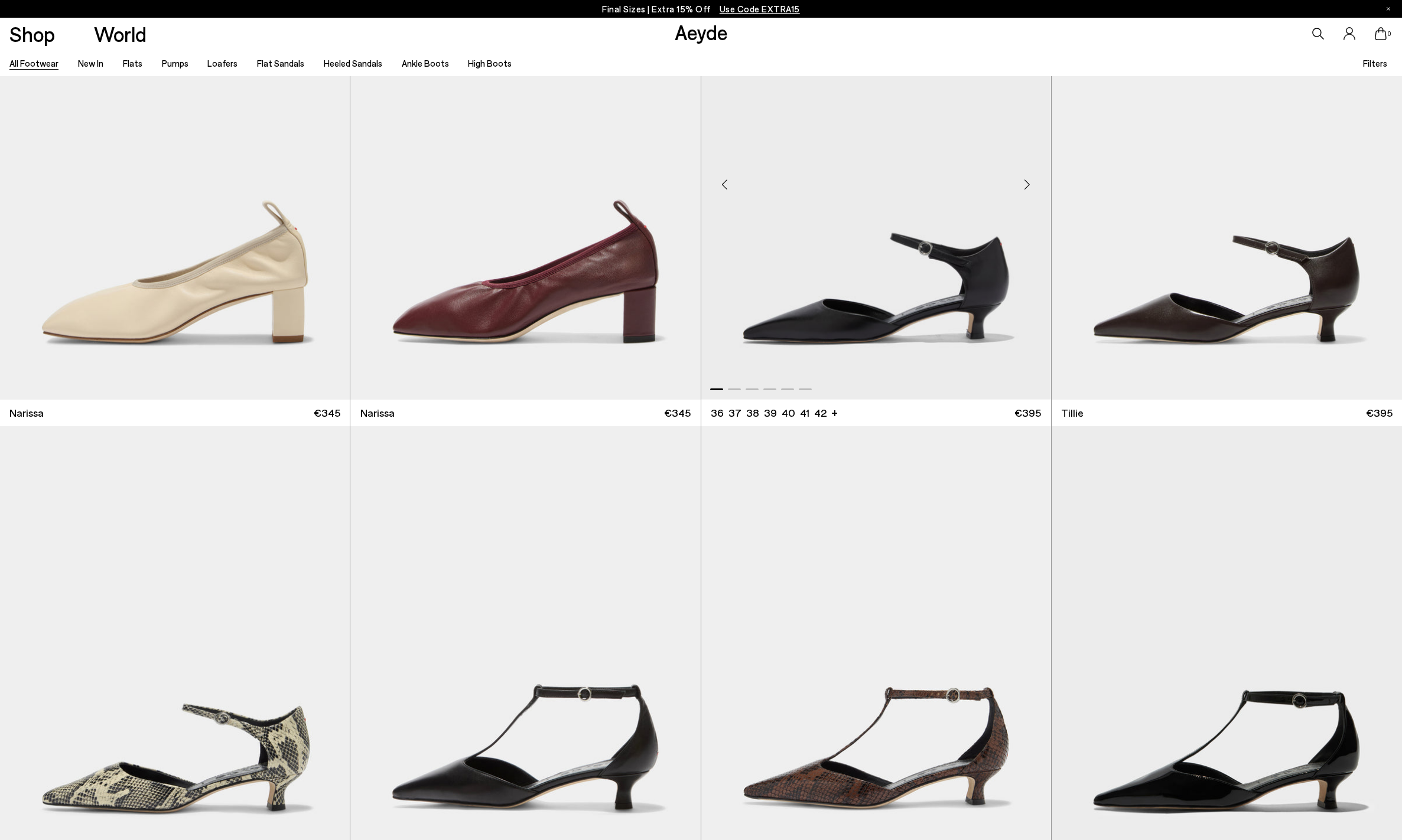
scroll to position [5004, 0]
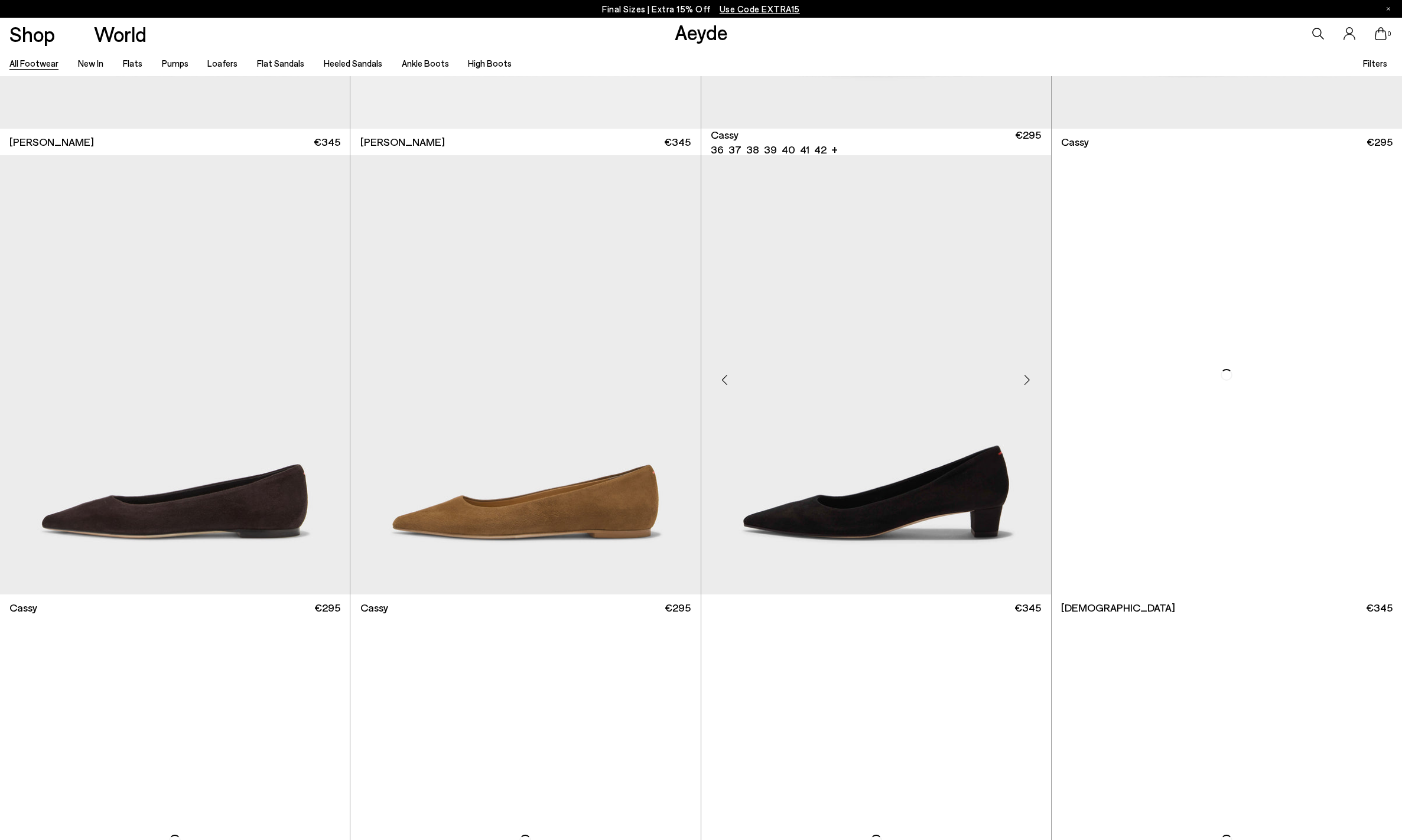
scroll to position [8130, 0]
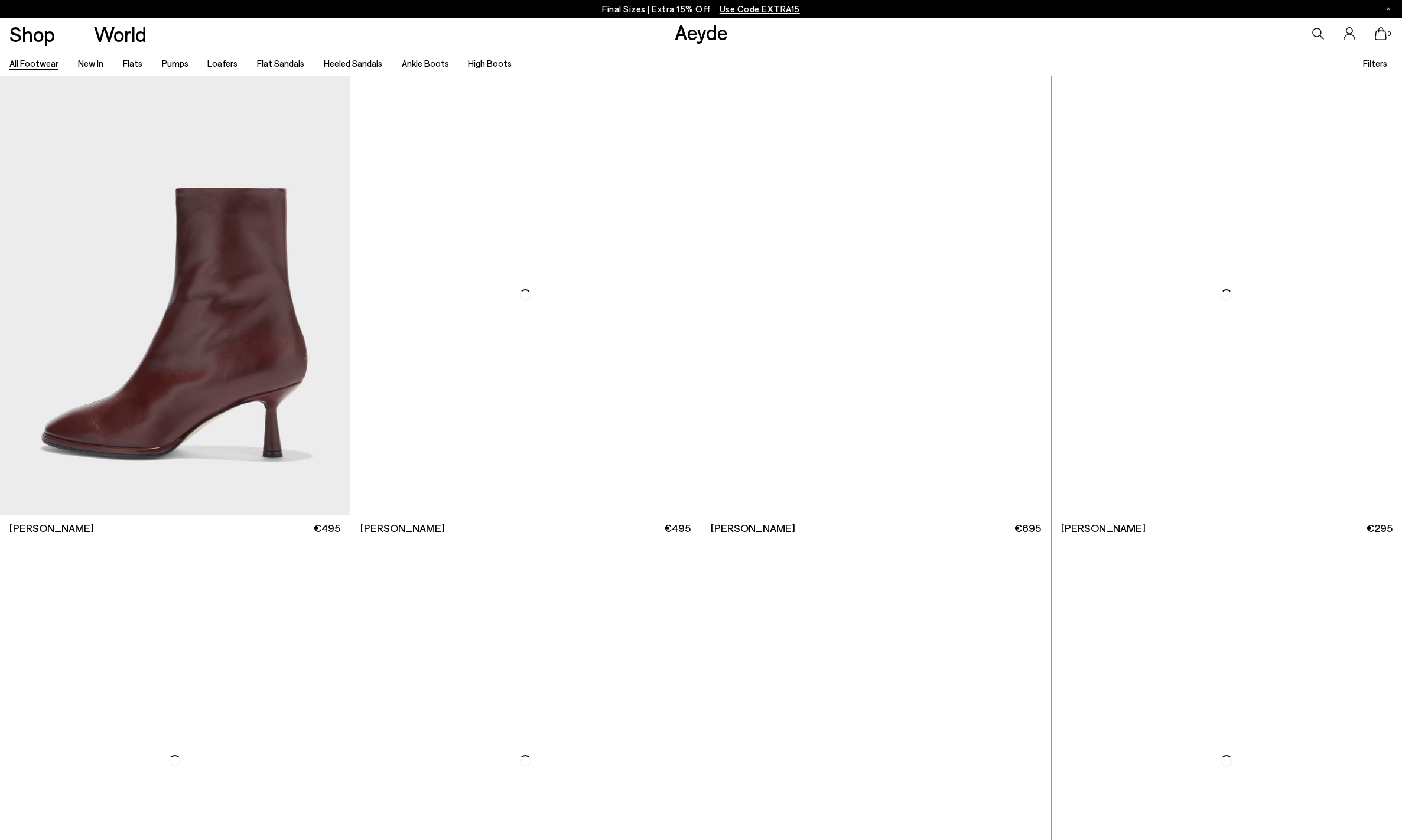
scroll to position [10925, 0]
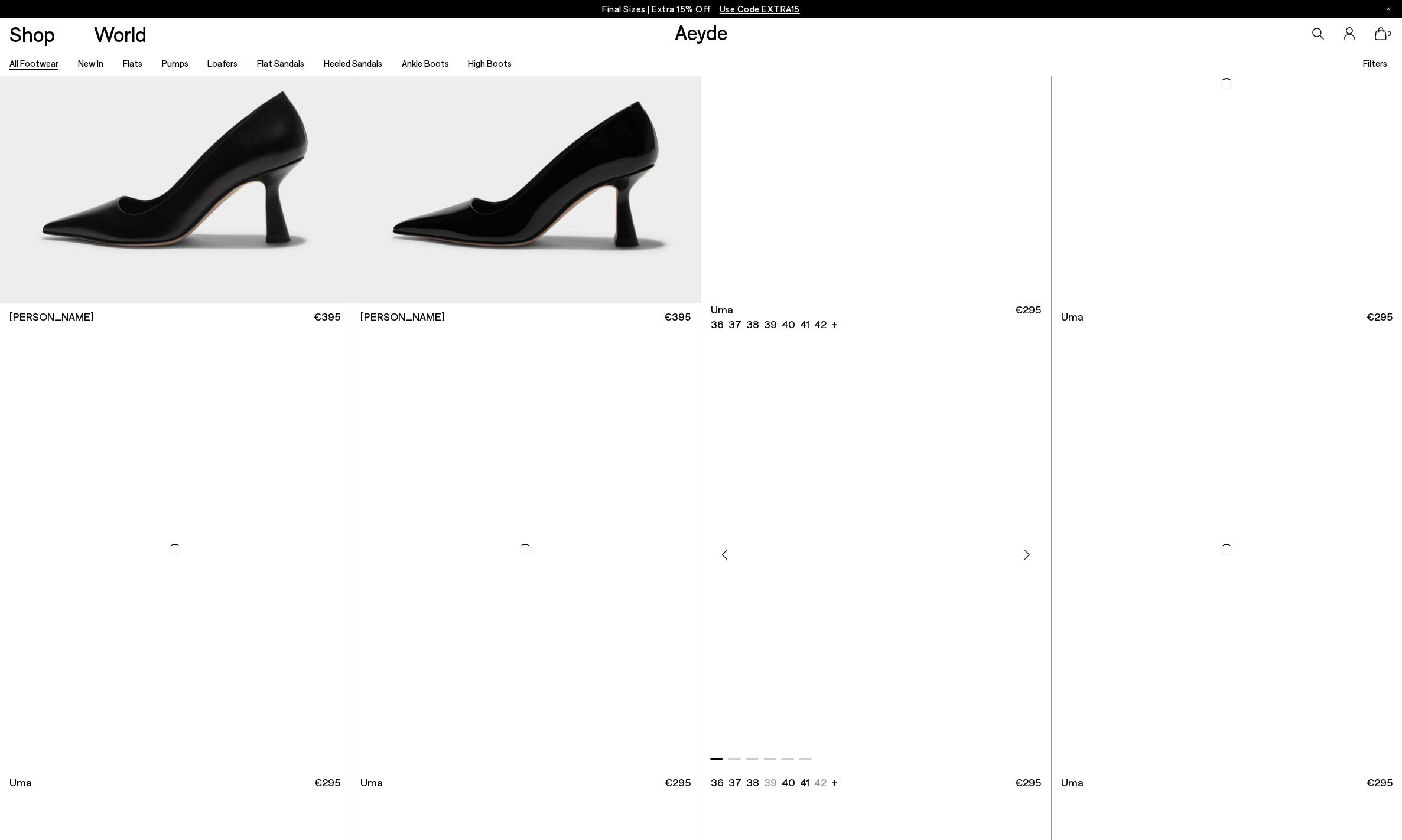
scroll to position [13919, 0]
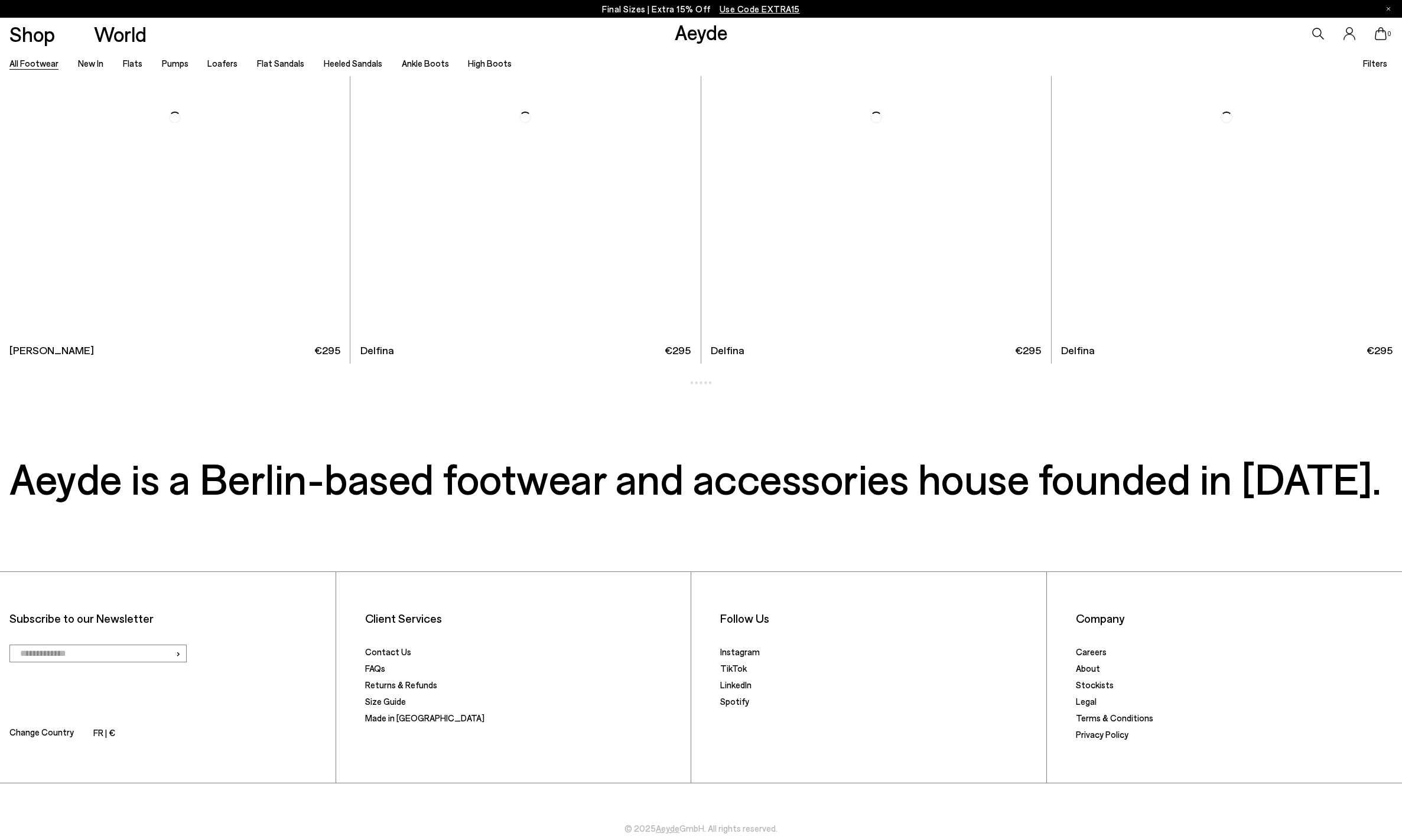
scroll to position [16513, 0]
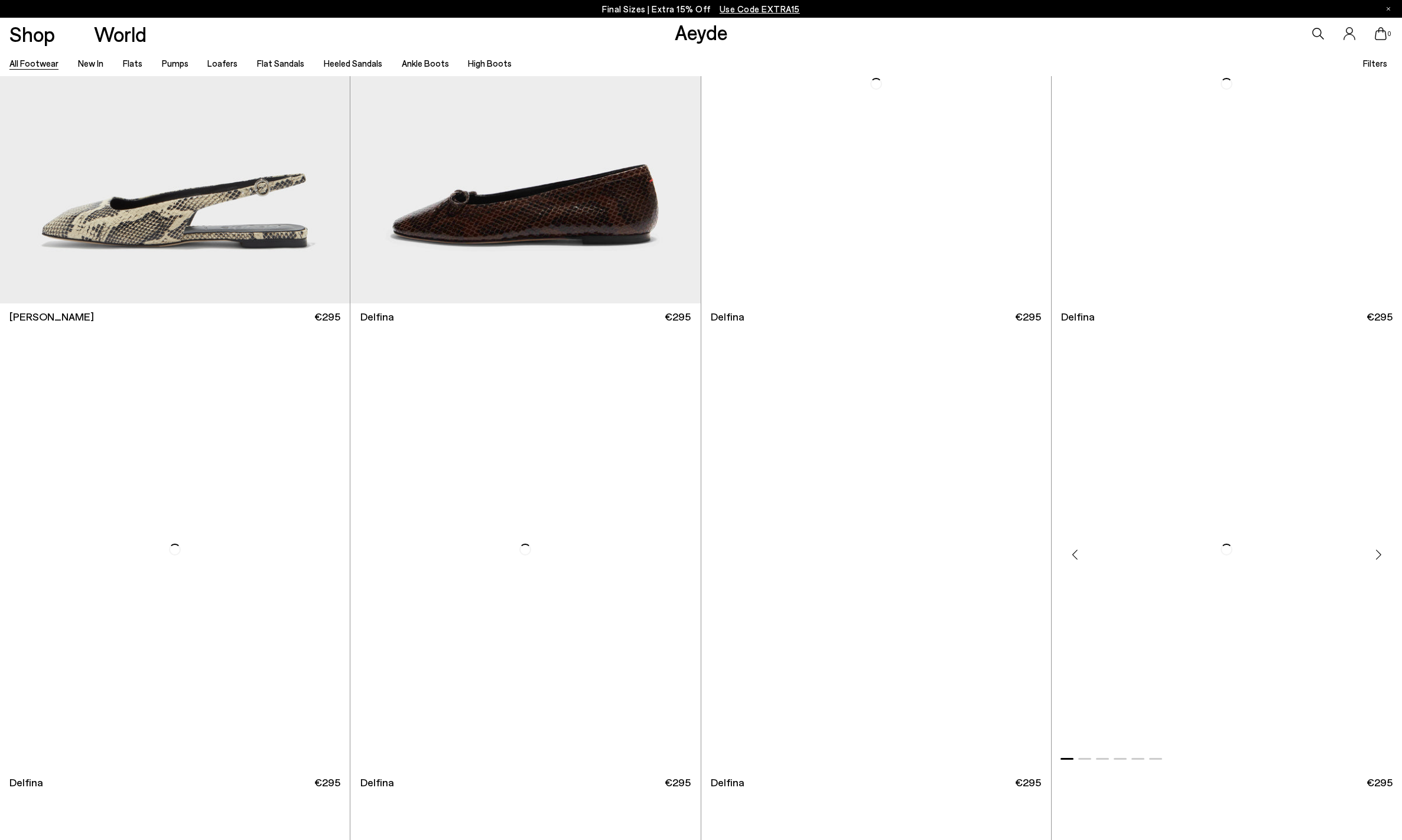
click at [1090, 650] on img "1 / 6" at bounding box center [1226, 550] width 350 height 440
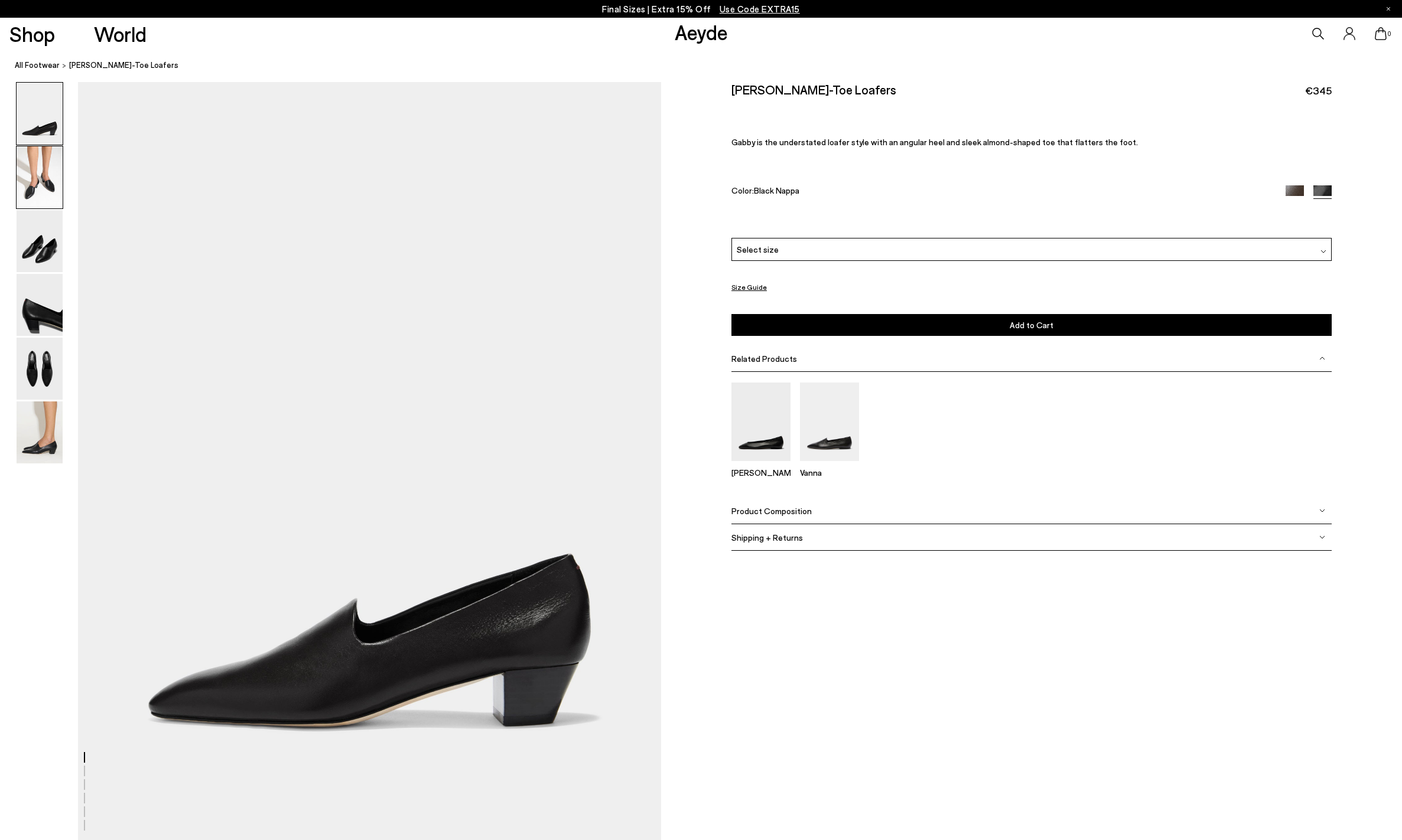
click at [28, 176] on img at bounding box center [39, 177] width 46 height 62
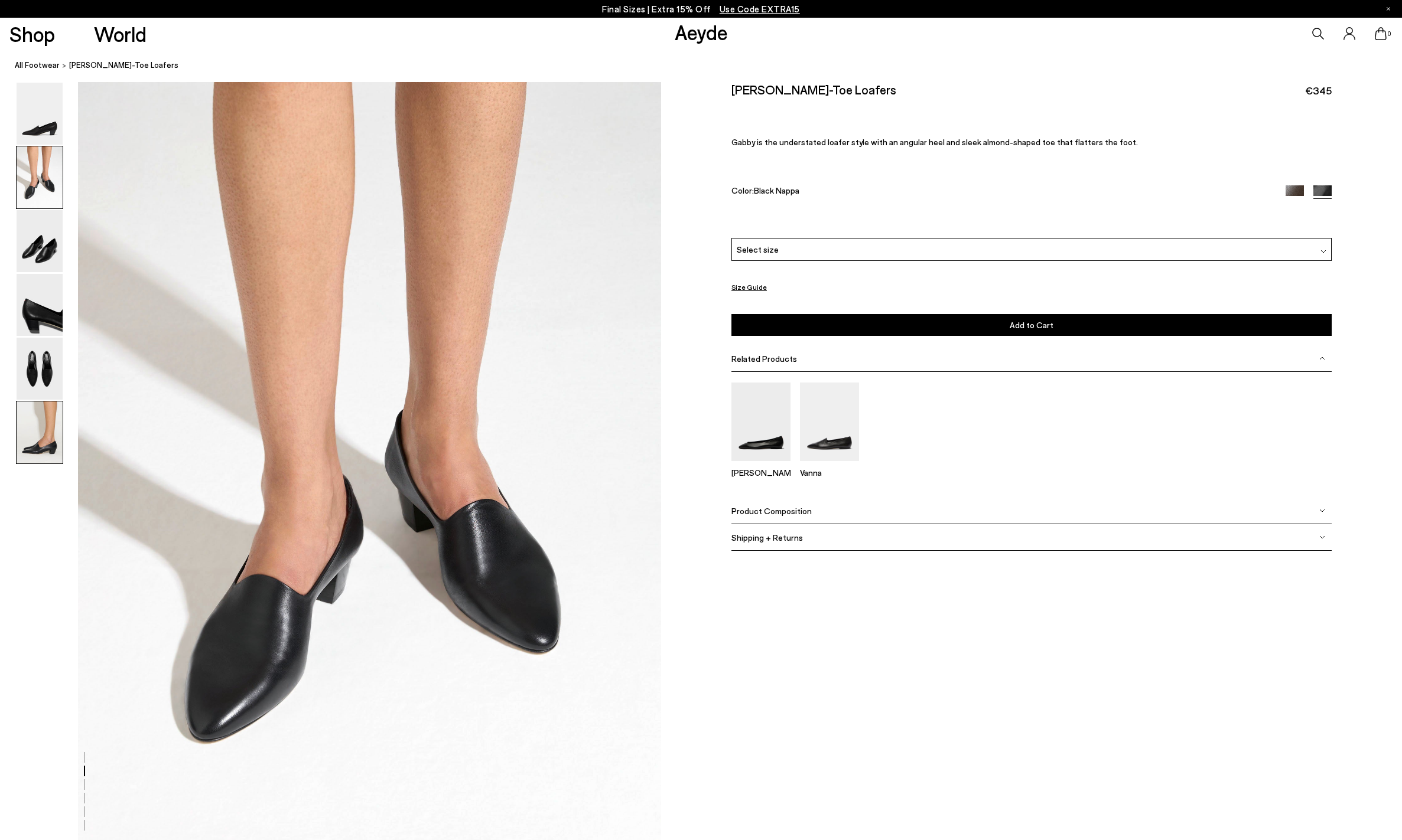
click at [44, 436] on img at bounding box center [39, 432] width 46 height 62
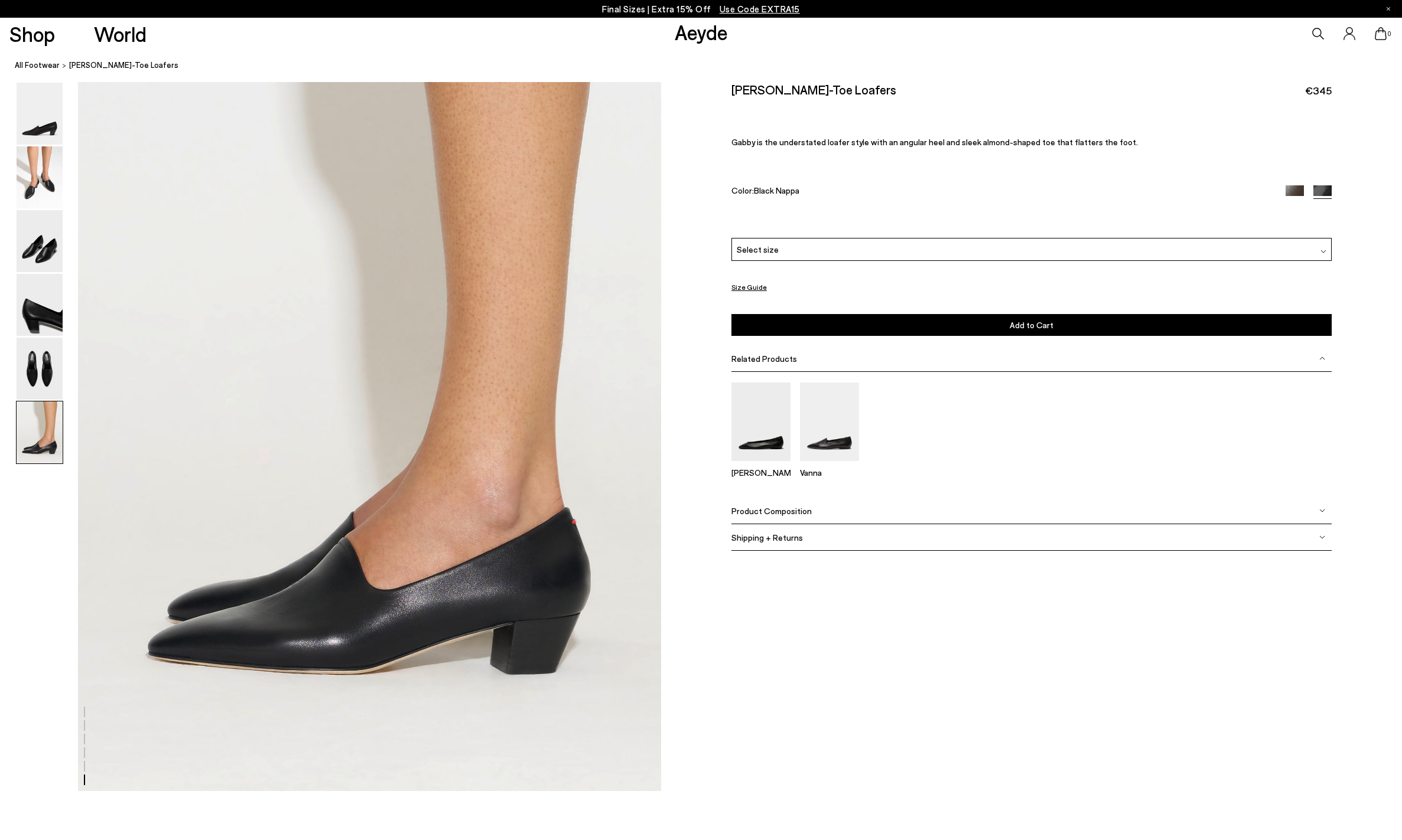
scroll to position [3958, 0]
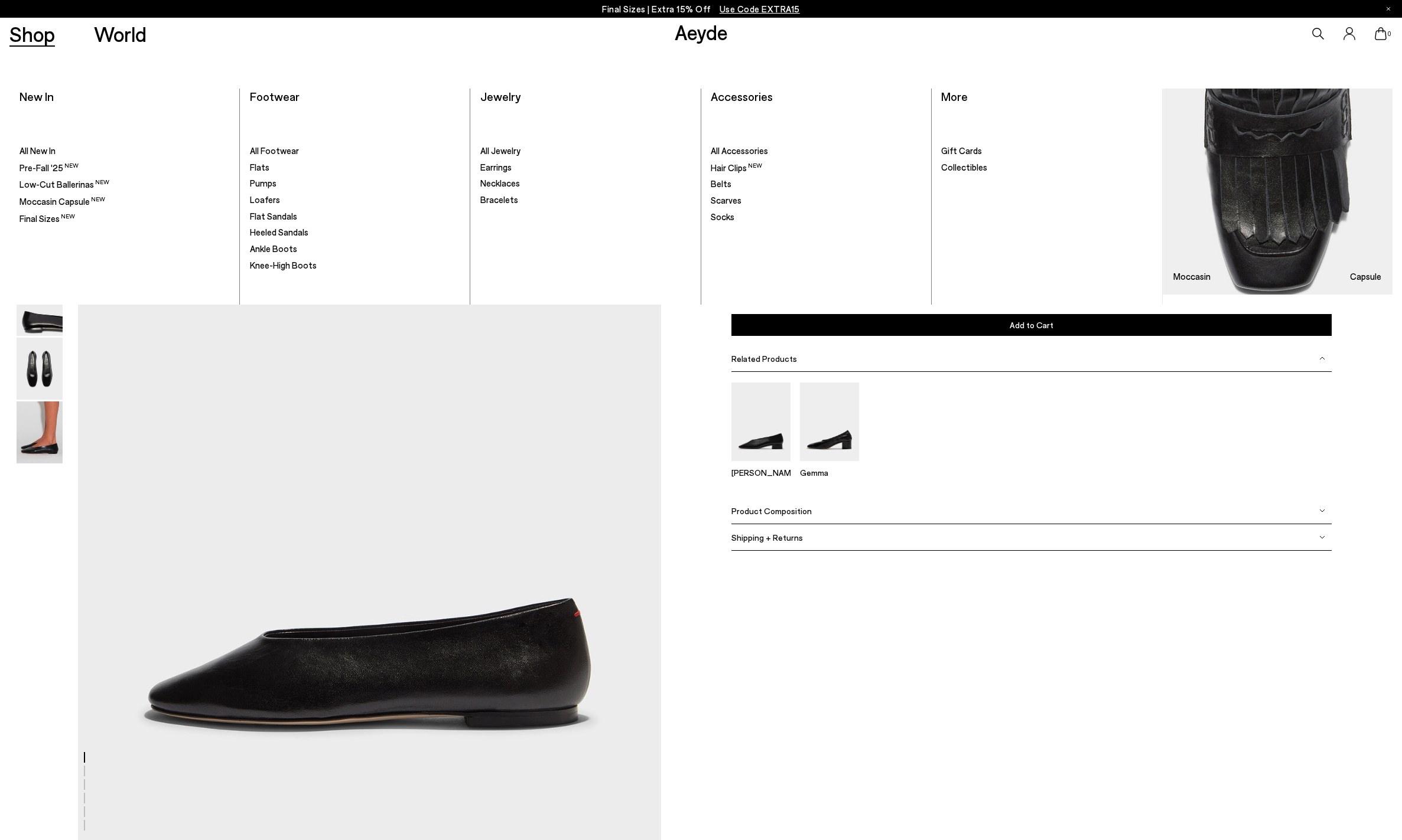
click at [37, 40] on link "Shop" at bounding box center [32, 34] width 45 height 20
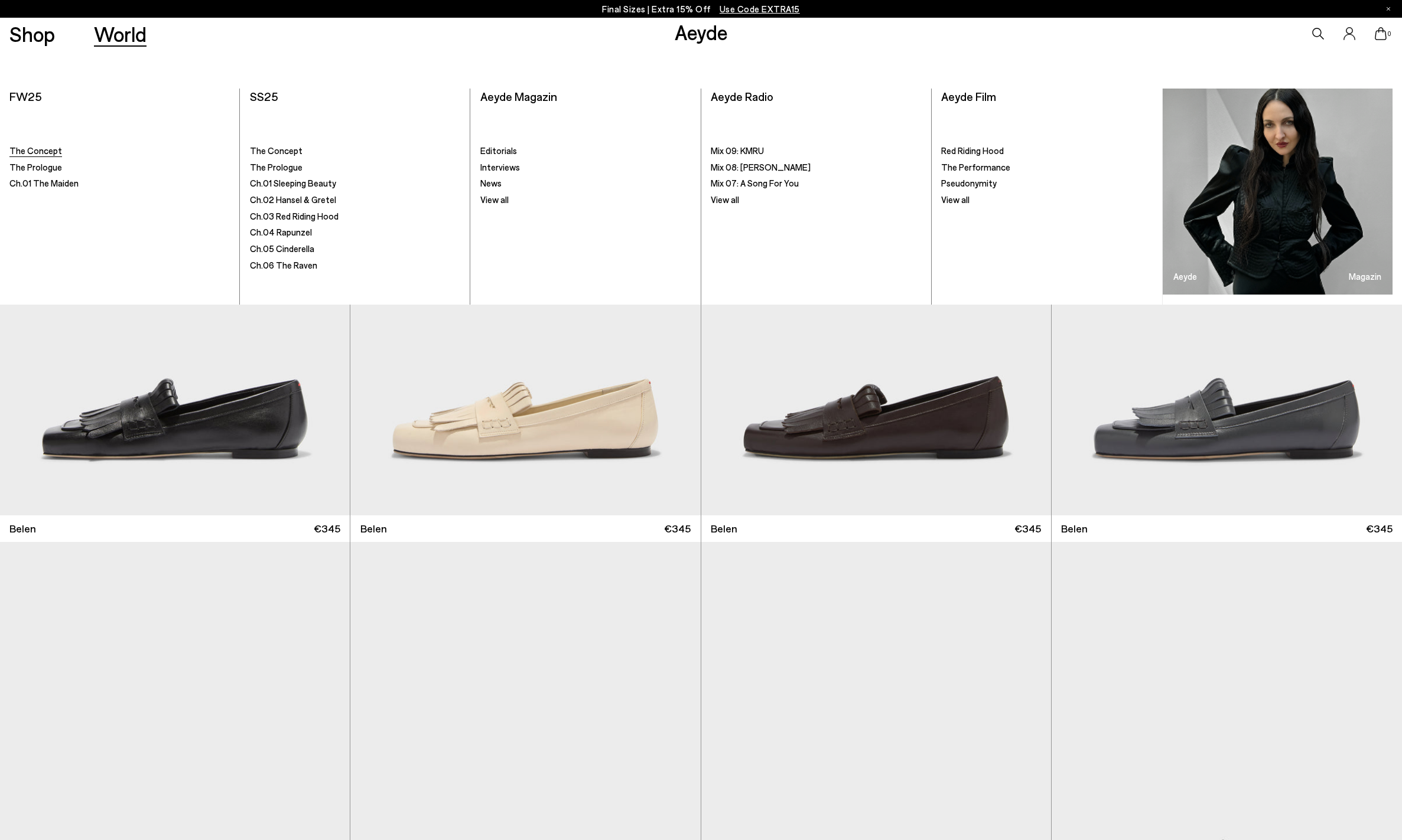
click at [45, 147] on span "The Concept" at bounding box center [35, 151] width 52 height 11
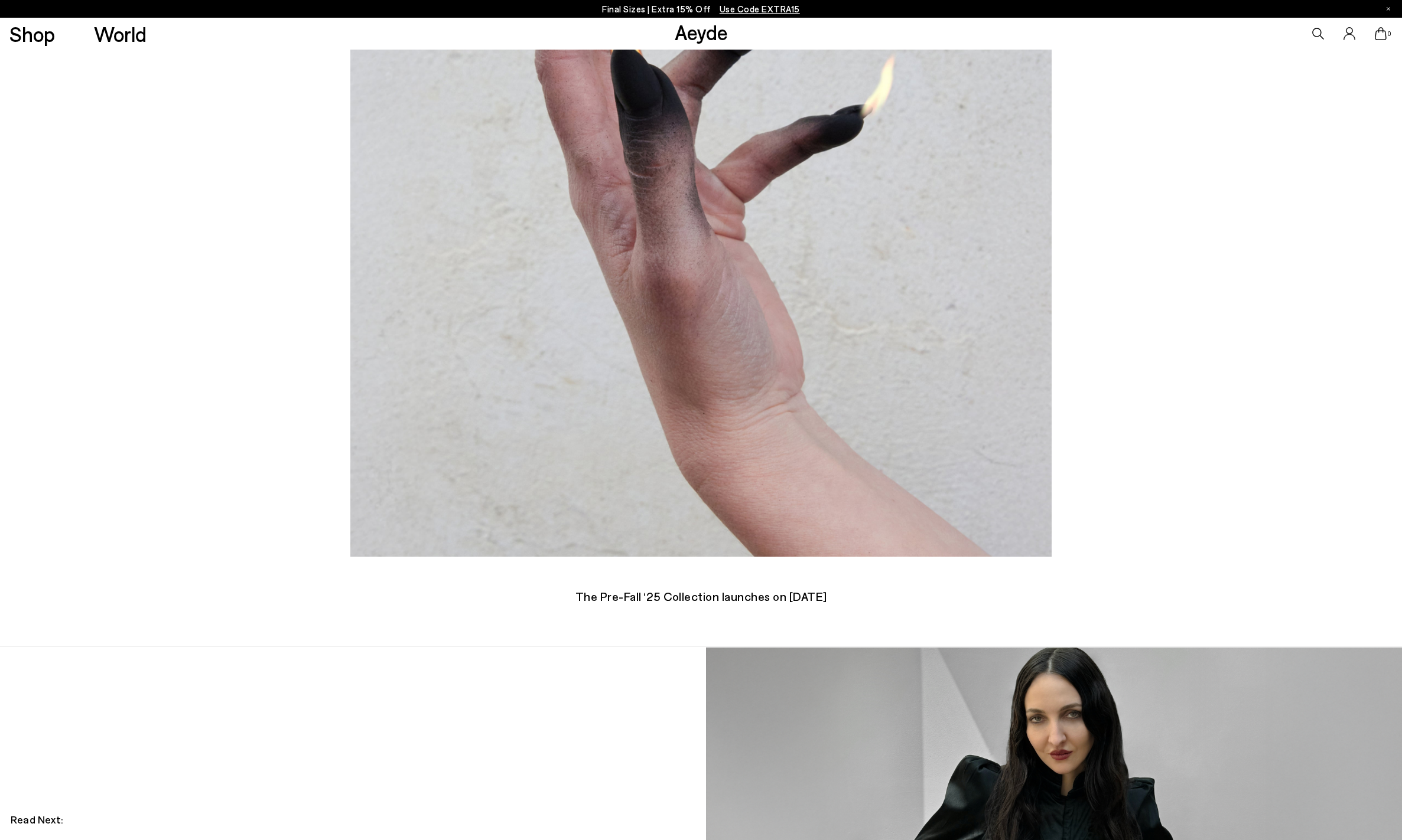
scroll to position [1385, 0]
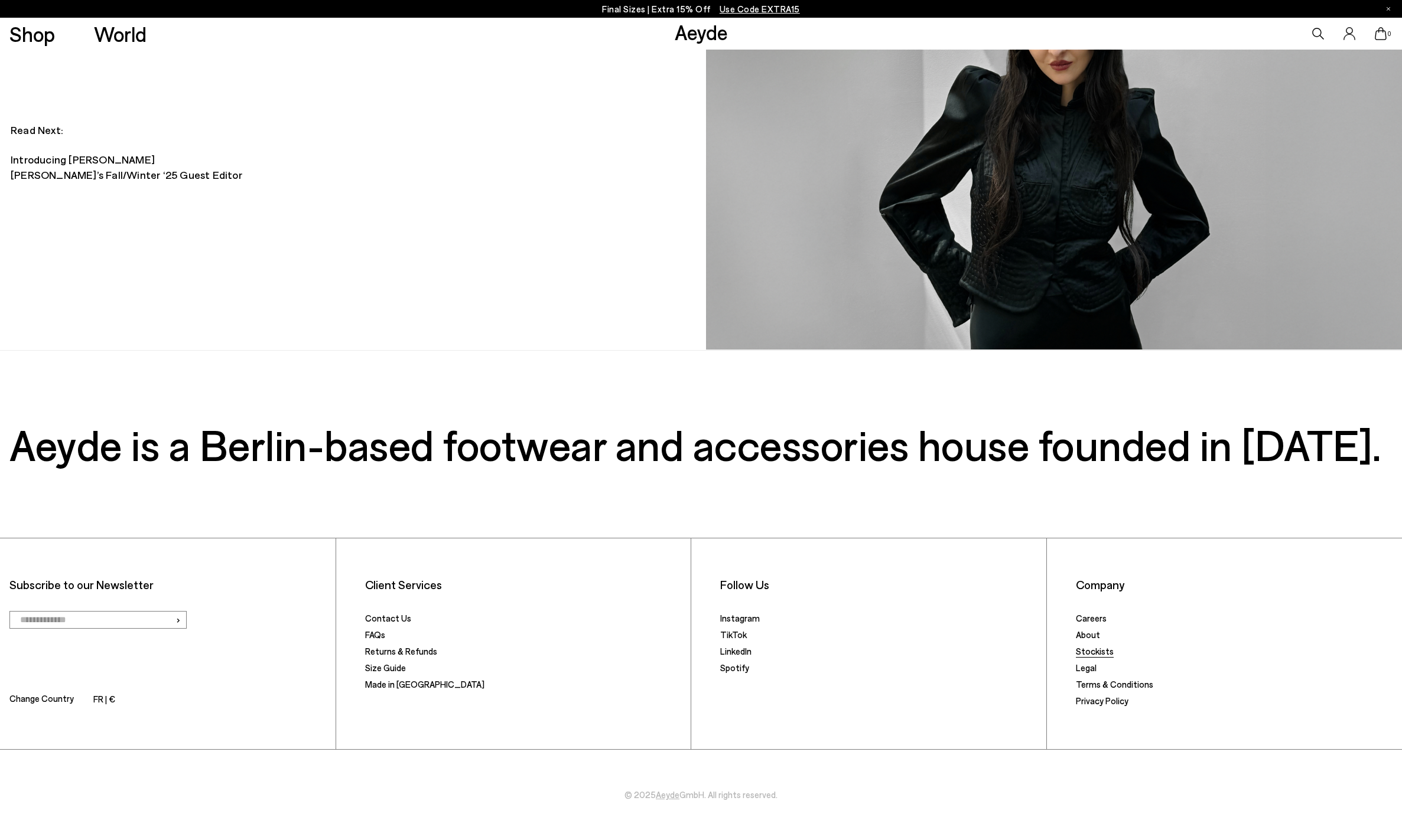
click at [1094, 650] on link "Stockists" at bounding box center [1094, 651] width 37 height 11
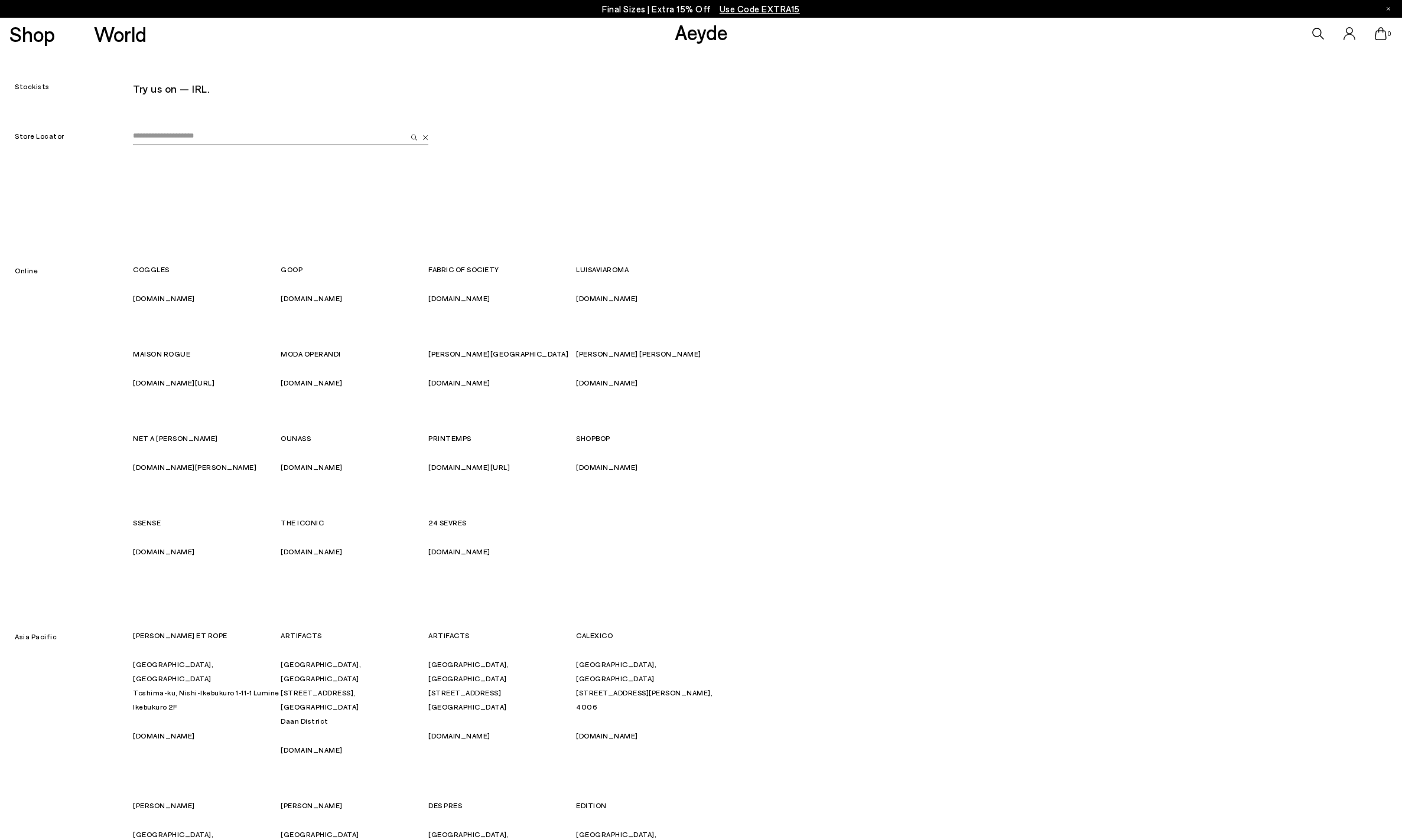
click at [239, 139] on input "email" at bounding box center [269, 136] width 273 height 18
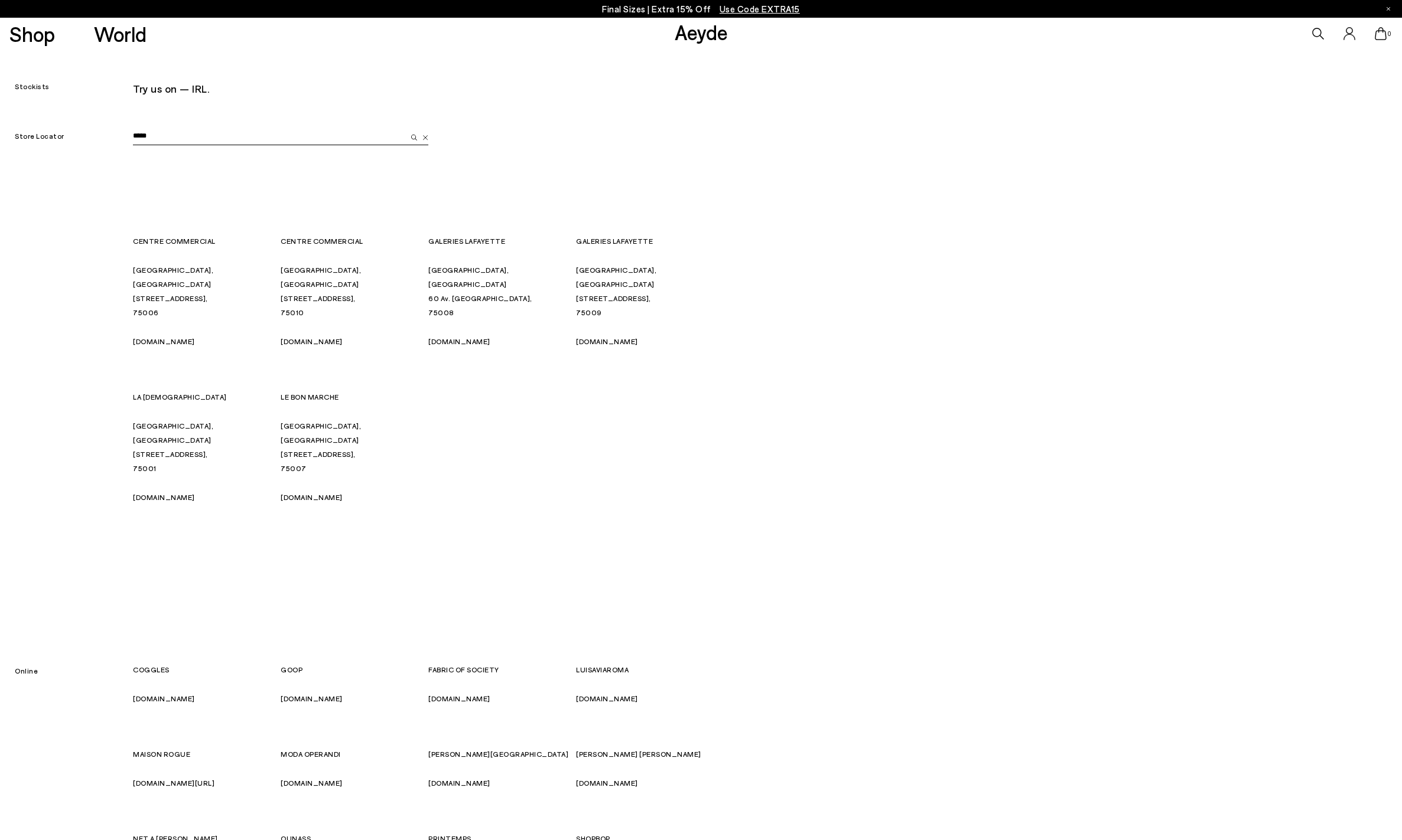
type input "*****"
click at [252, 190] on div "[GEOGRAPHIC_DATA], [GEOGRAPHIC_DATA] [STREET_ADDRESS] [DOMAIN_NAME] [GEOGRAPHIC…" at bounding box center [428, 345] width 590 height 400
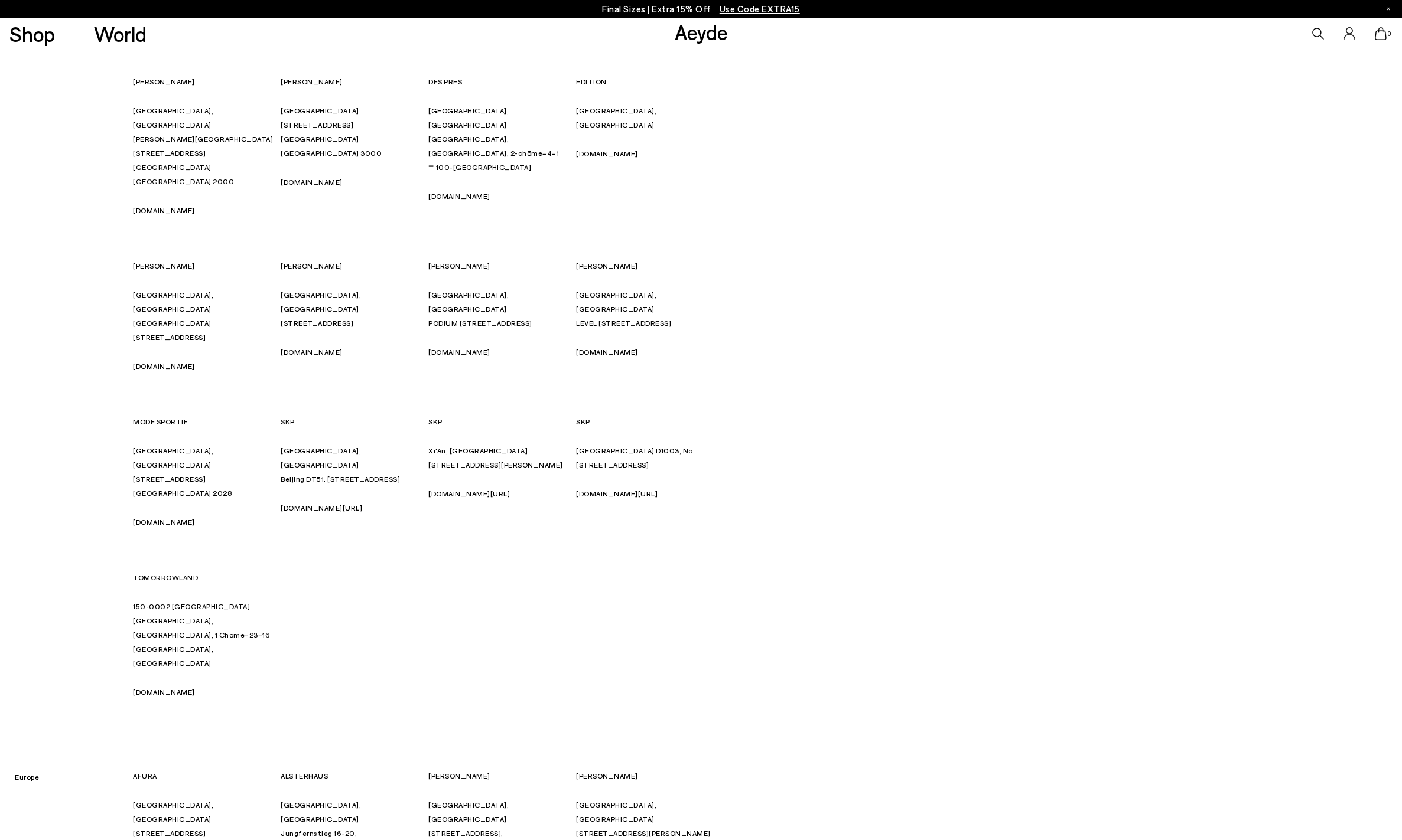
scroll to position [1179, 0]
